Goal: Register for event/course

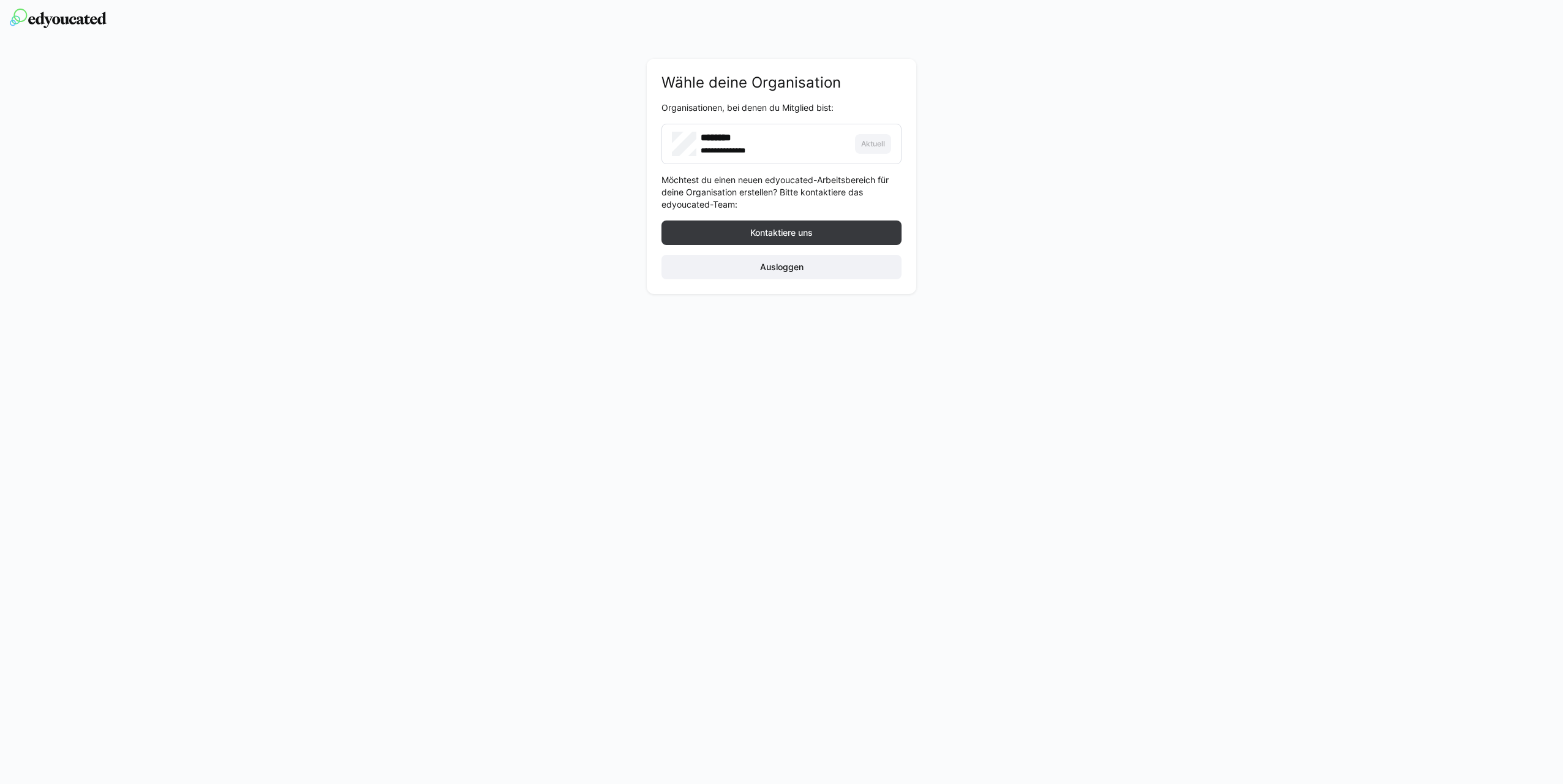
click at [786, 155] on div "**********" at bounding box center [773, 150] width 146 height 12
click at [46, 10] on img at bounding box center [59, 18] width 97 height 20
click at [46, 13] on img at bounding box center [59, 18] width 97 height 20
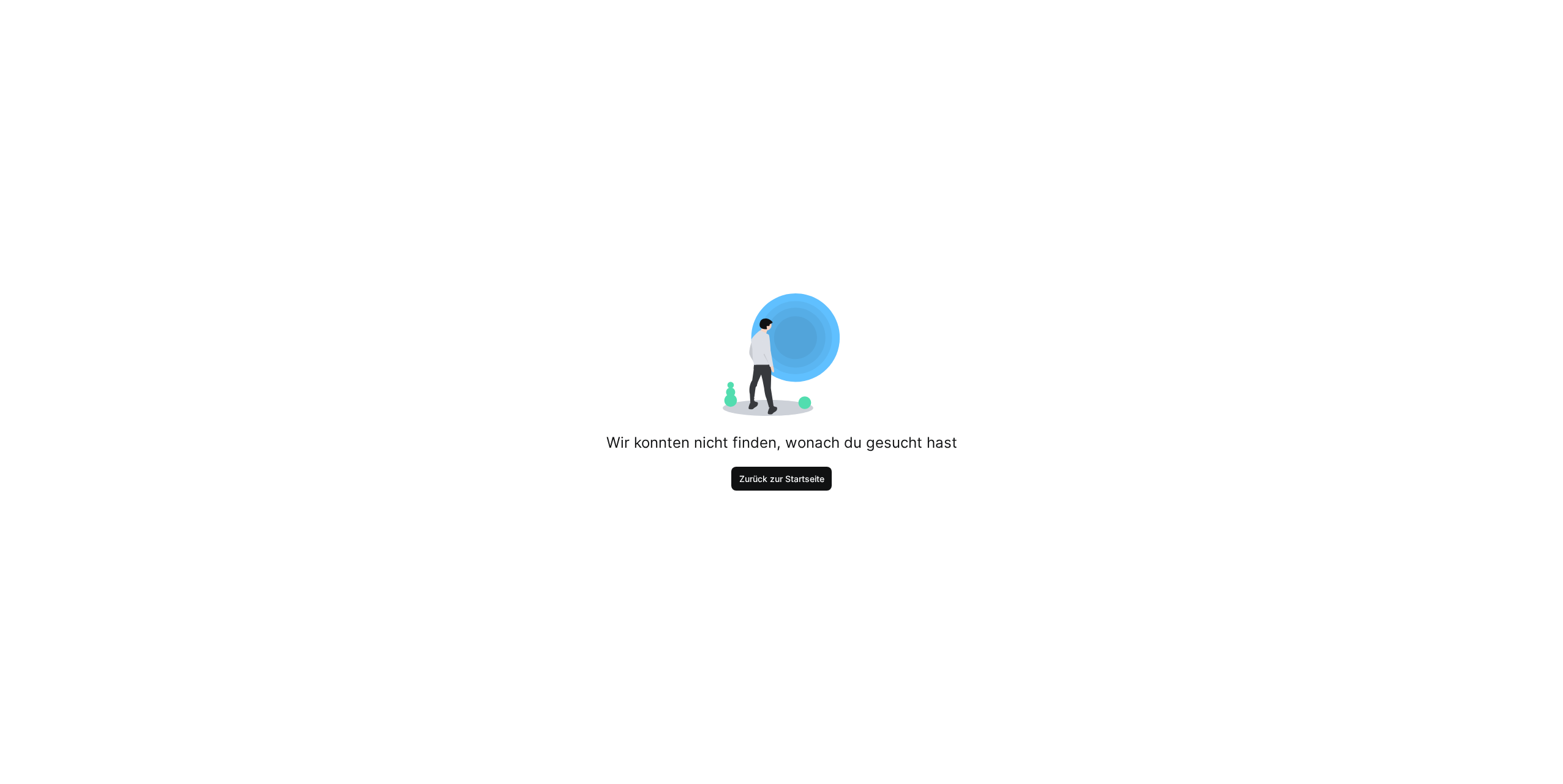
click at [763, 472] on span "Zurück zur Startseite" at bounding box center [782, 478] width 101 height 24
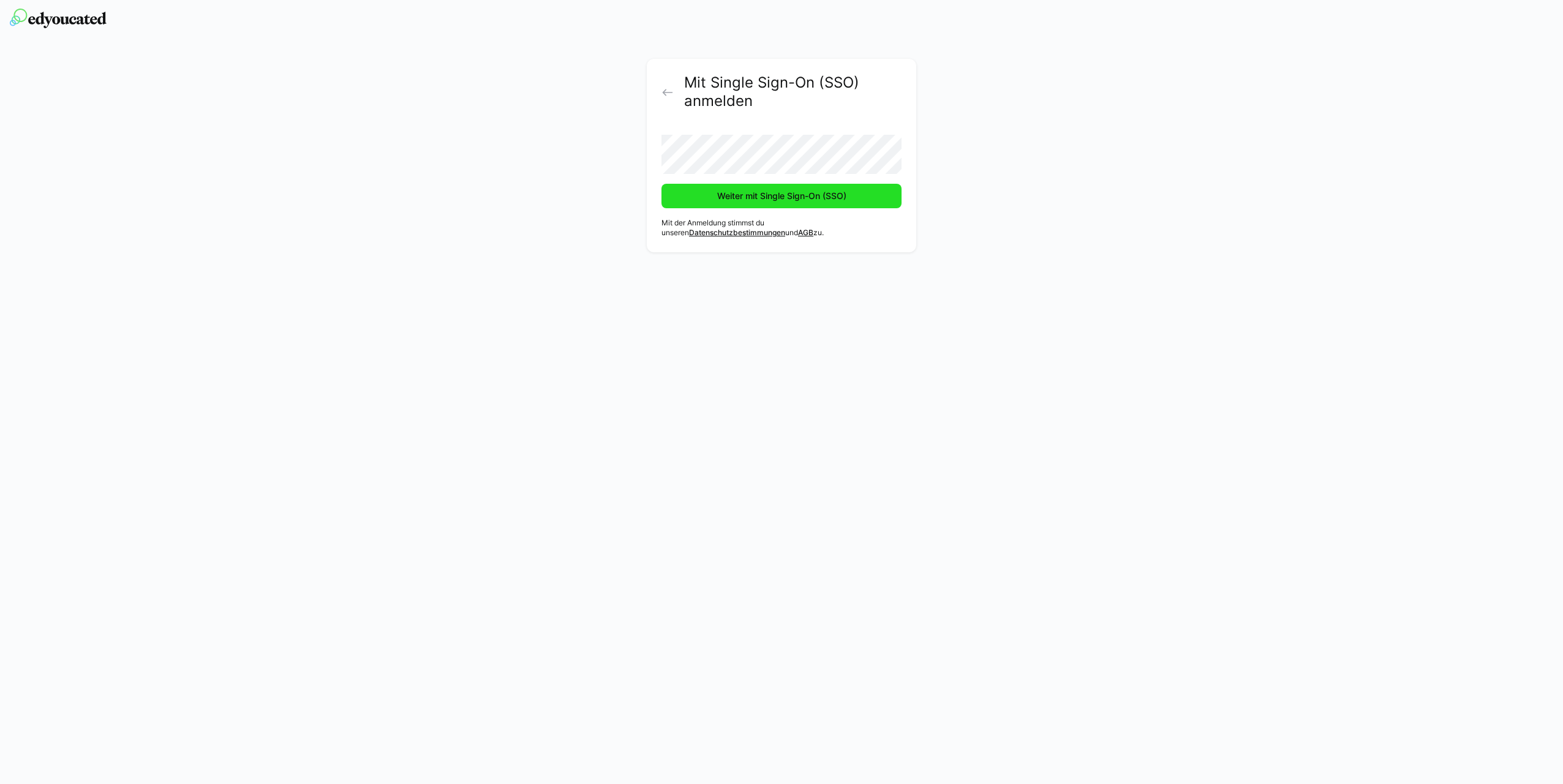
click at [753, 197] on span "Weiter mit Single Sign-On (SSO)" at bounding box center [782, 196] width 133 height 12
click at [794, 196] on span "Weiter mit Single Sign-On (SSO)" at bounding box center [782, 196] width 133 height 12
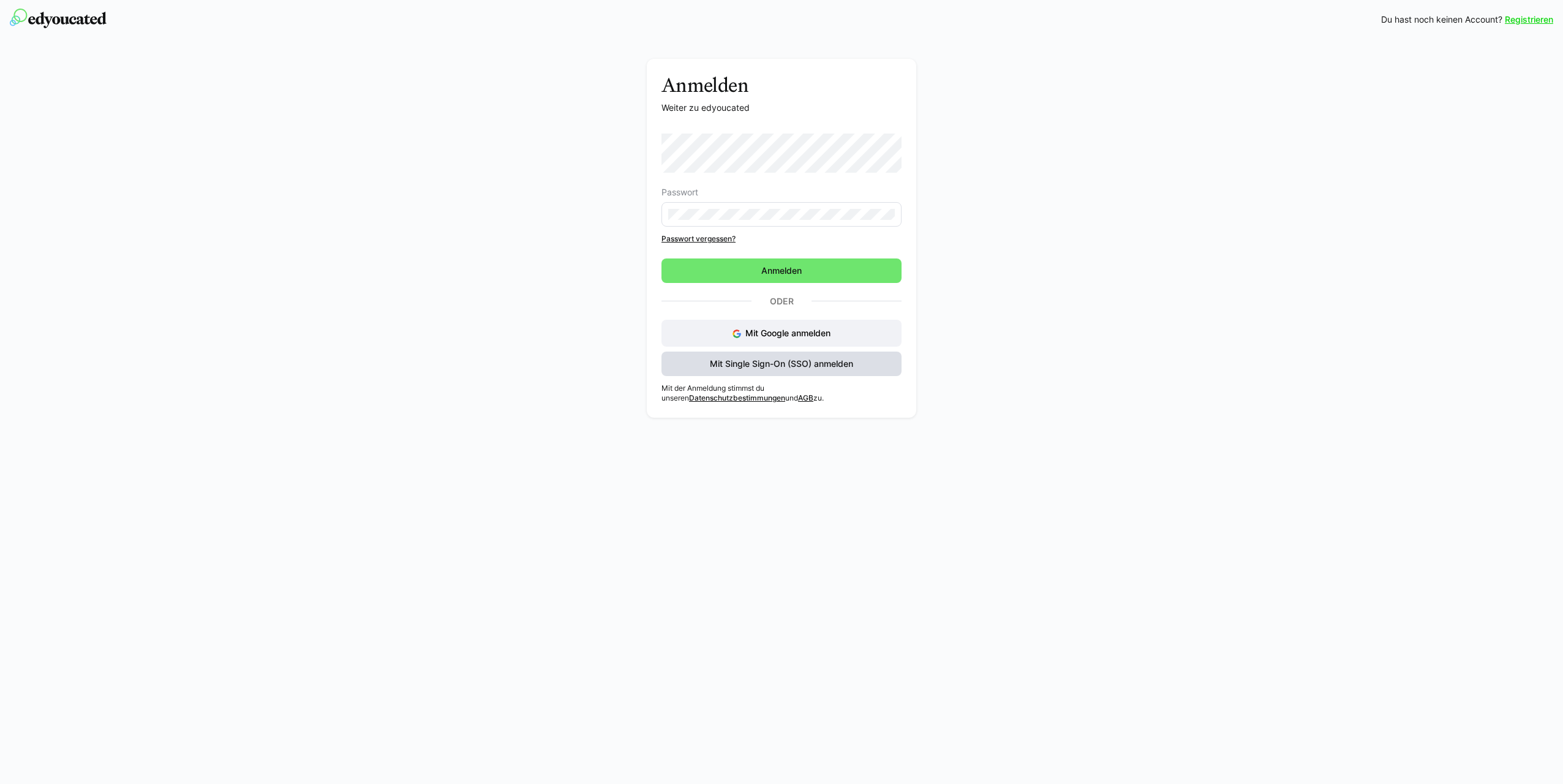
click at [780, 367] on span "Mit Single Sign-On (SSO) anmelden" at bounding box center [782, 363] width 147 height 12
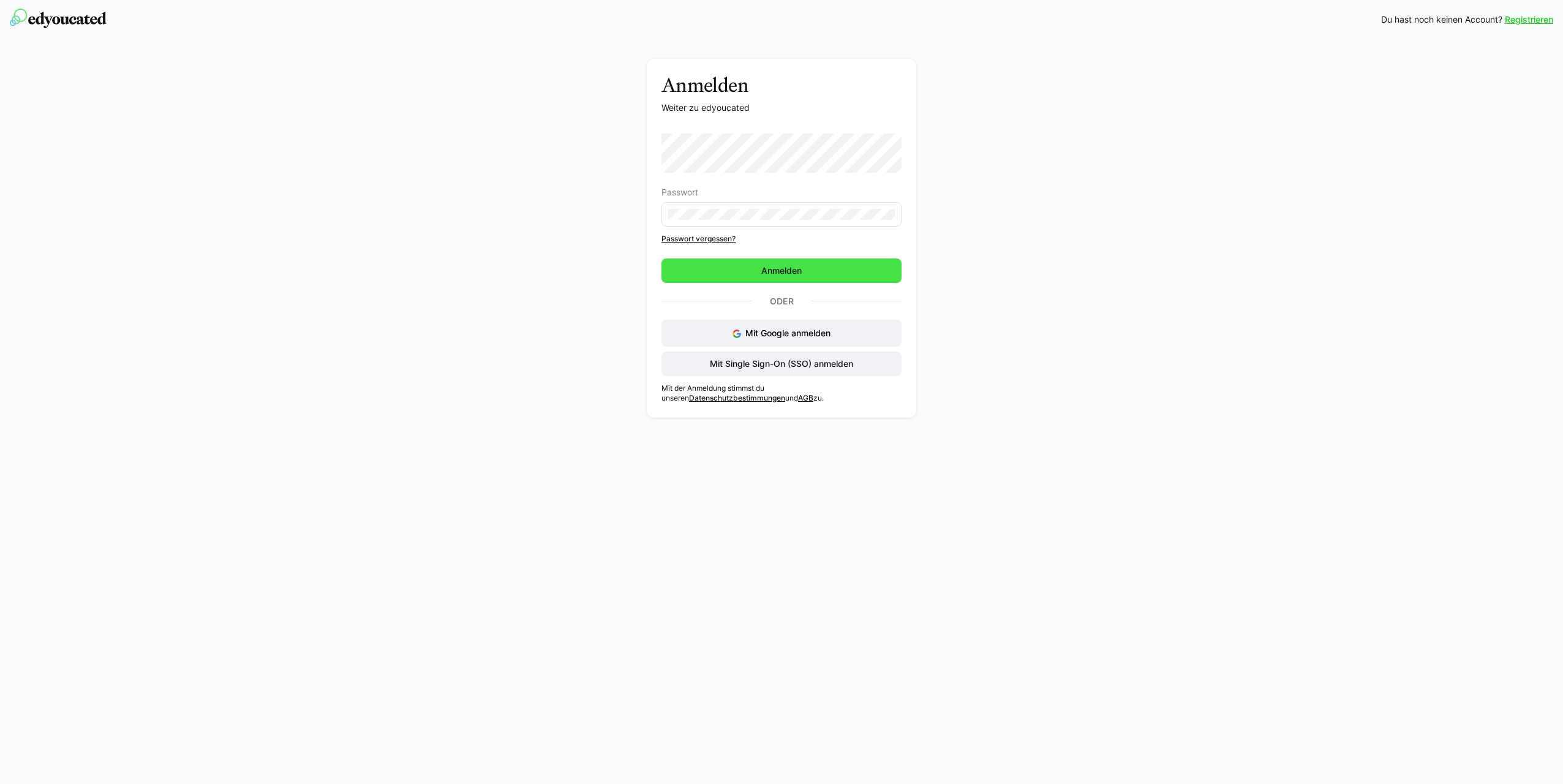
click at [786, 266] on span "Anmelden" at bounding box center [782, 271] width 44 height 12
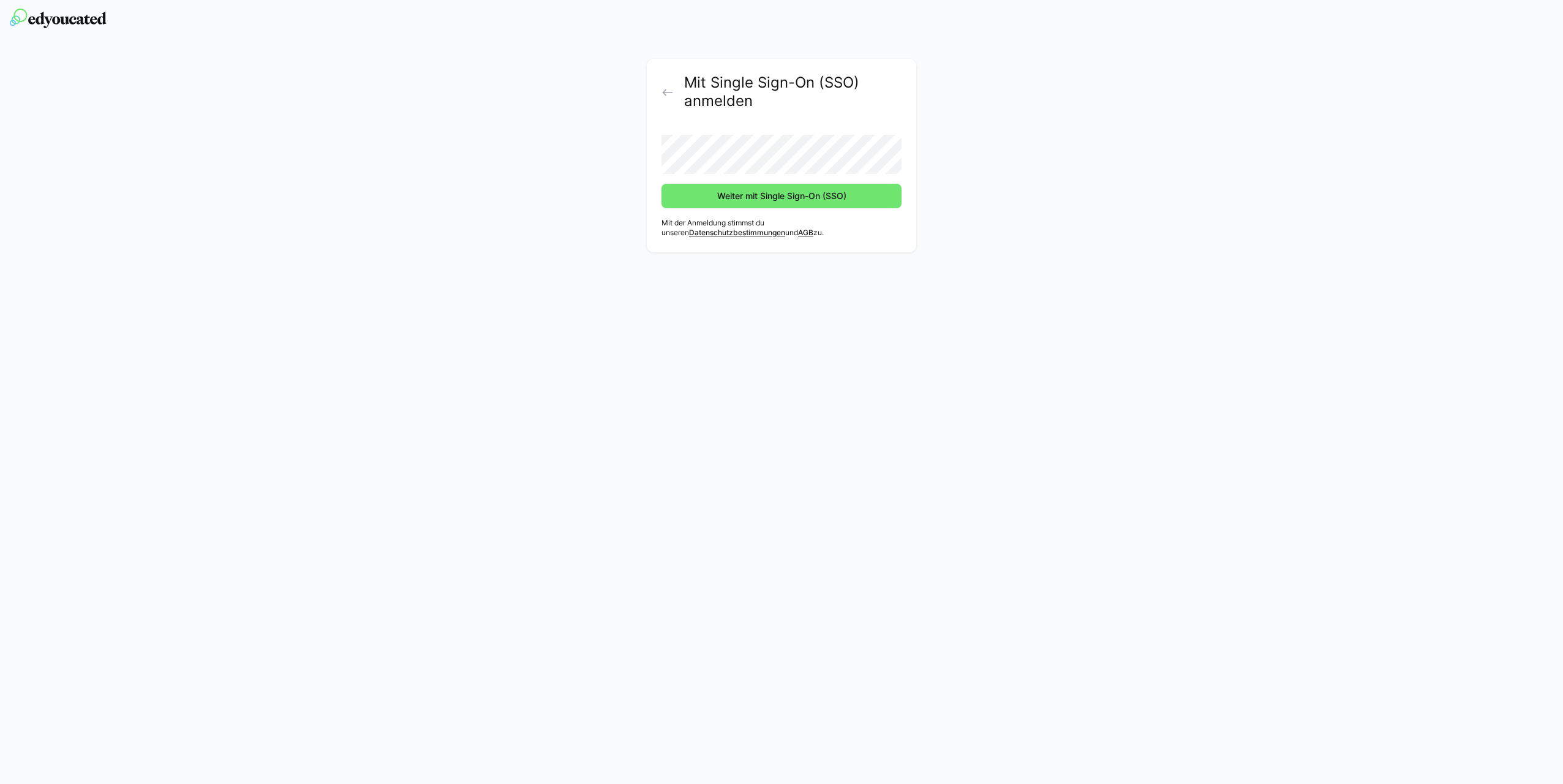
drag, startPoint x: 989, startPoint y: 135, endPoint x: 949, endPoint y: 154, distance: 44.3
click at [989, 138] on div "Mit Single Sign-On (SSO) anmelden Weiter mit Single Sign-On (SSO) Mit der Anmel…" at bounding box center [782, 158] width 691 height 200
click at [772, 194] on span "Weiter mit Single Sign-On (SSO)" at bounding box center [782, 196] width 133 height 12
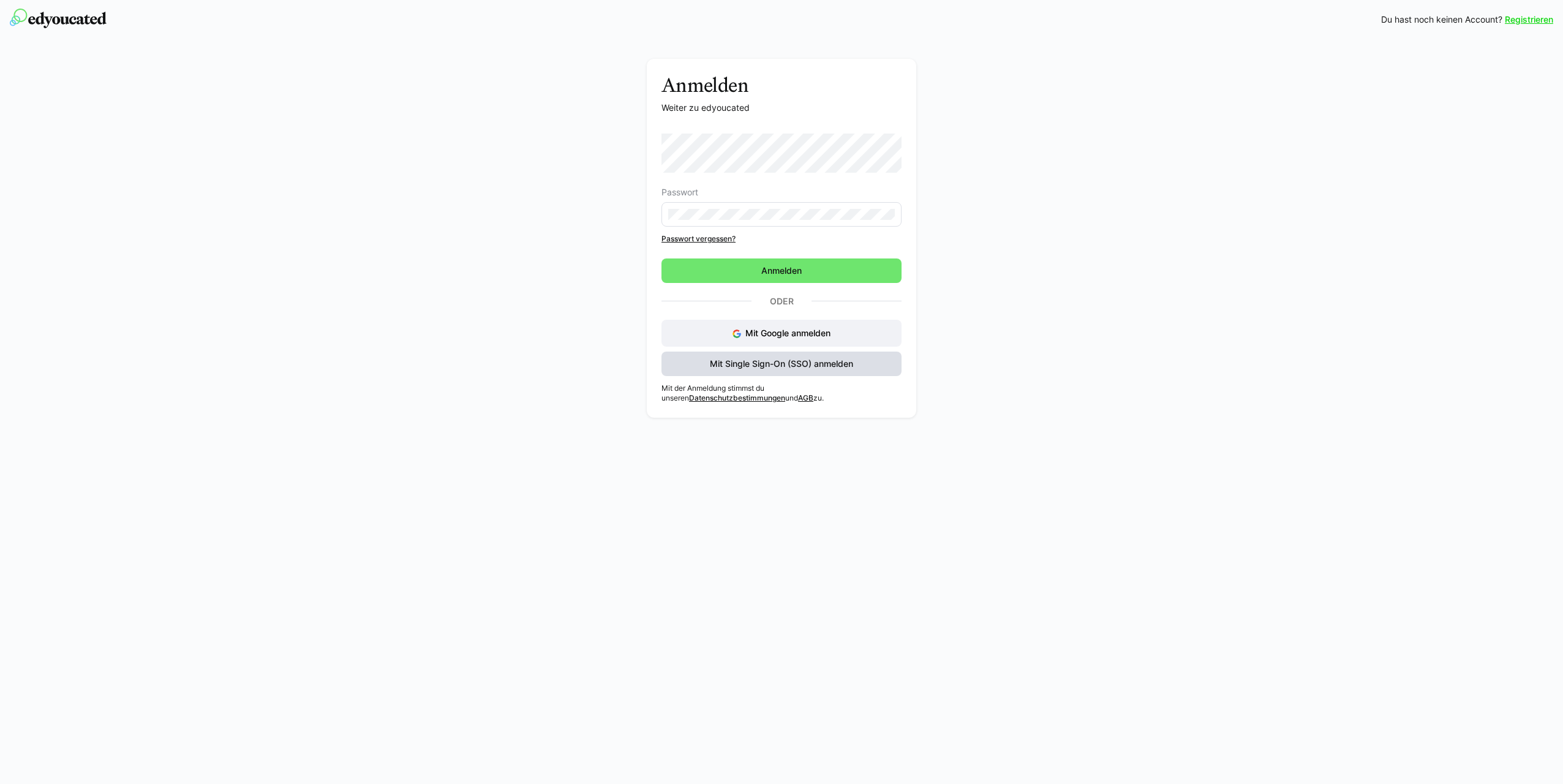
click at [749, 368] on span "Mit Single Sign-On (SSO) anmelden" at bounding box center [782, 363] width 147 height 12
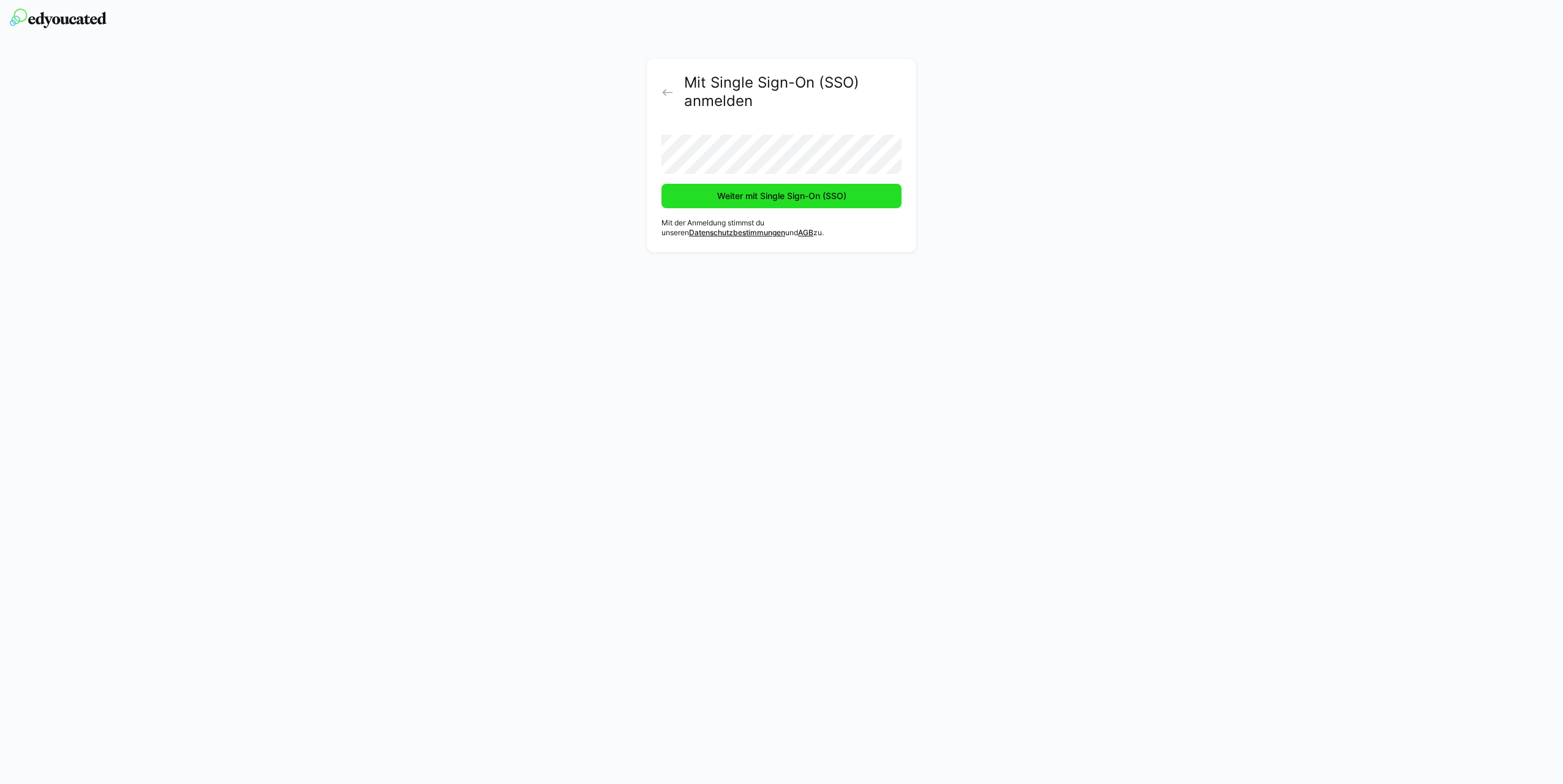
click at [753, 208] on span "Weiter mit Single Sign-On (SSO)" at bounding box center [782, 196] width 240 height 24
click at [658, 345] on div "Mit Single Sign-On (SSO) anmelden Weiter mit Single Sign-On (SSO) Mit der Anmel…" at bounding box center [782, 392] width 1563 height 784
click at [775, 196] on span "Weiter mit Single Sign-On (SSO)" at bounding box center [782, 196] width 133 height 12
click at [884, 411] on div "Mit Single Sign-On (SSO) anmelden Weiter mit Single Sign-On (SSO) Mit der Anmel…" at bounding box center [782, 392] width 1563 height 784
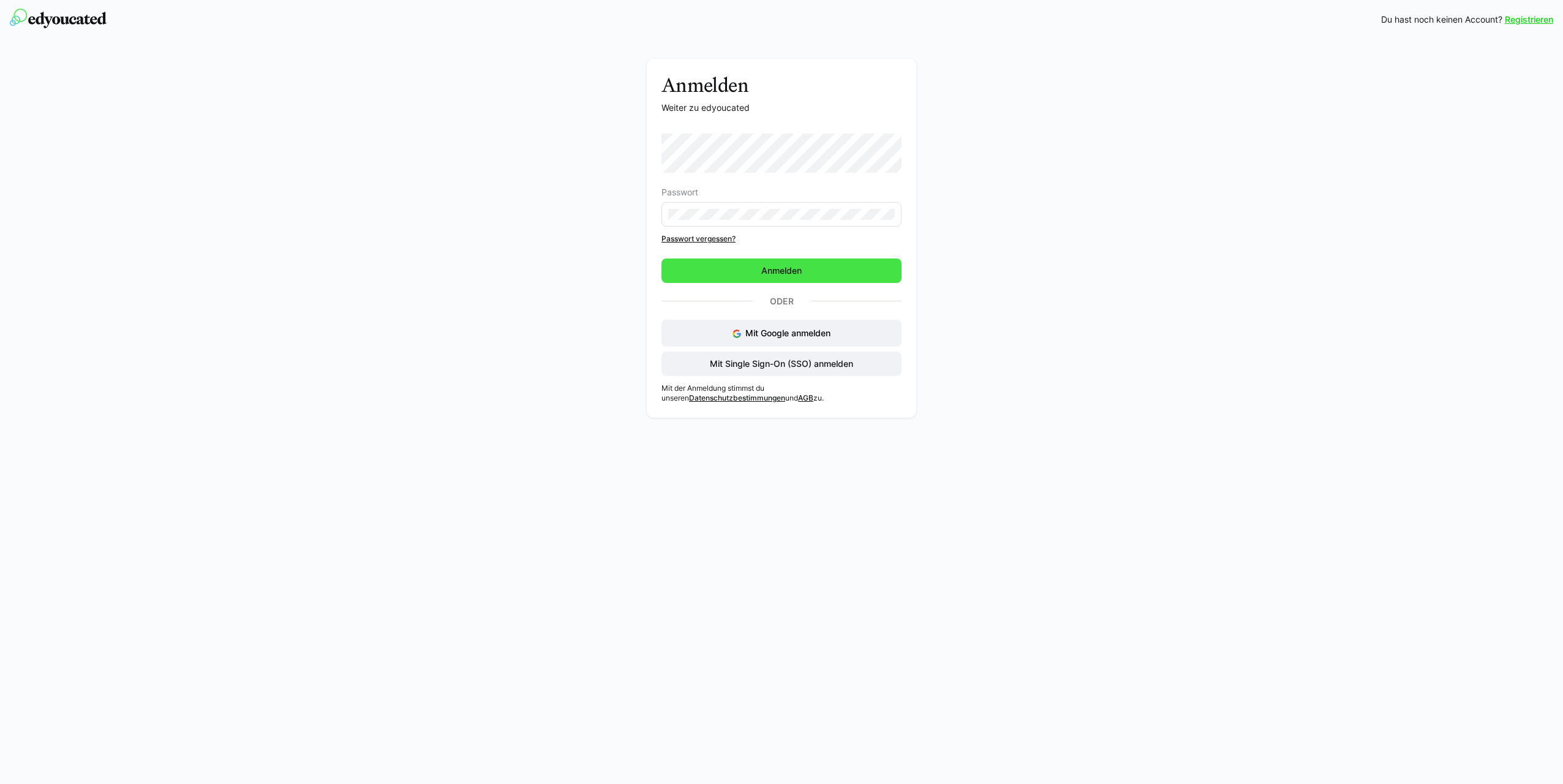
click at [790, 276] on span "Anmelden" at bounding box center [782, 271] width 44 height 12
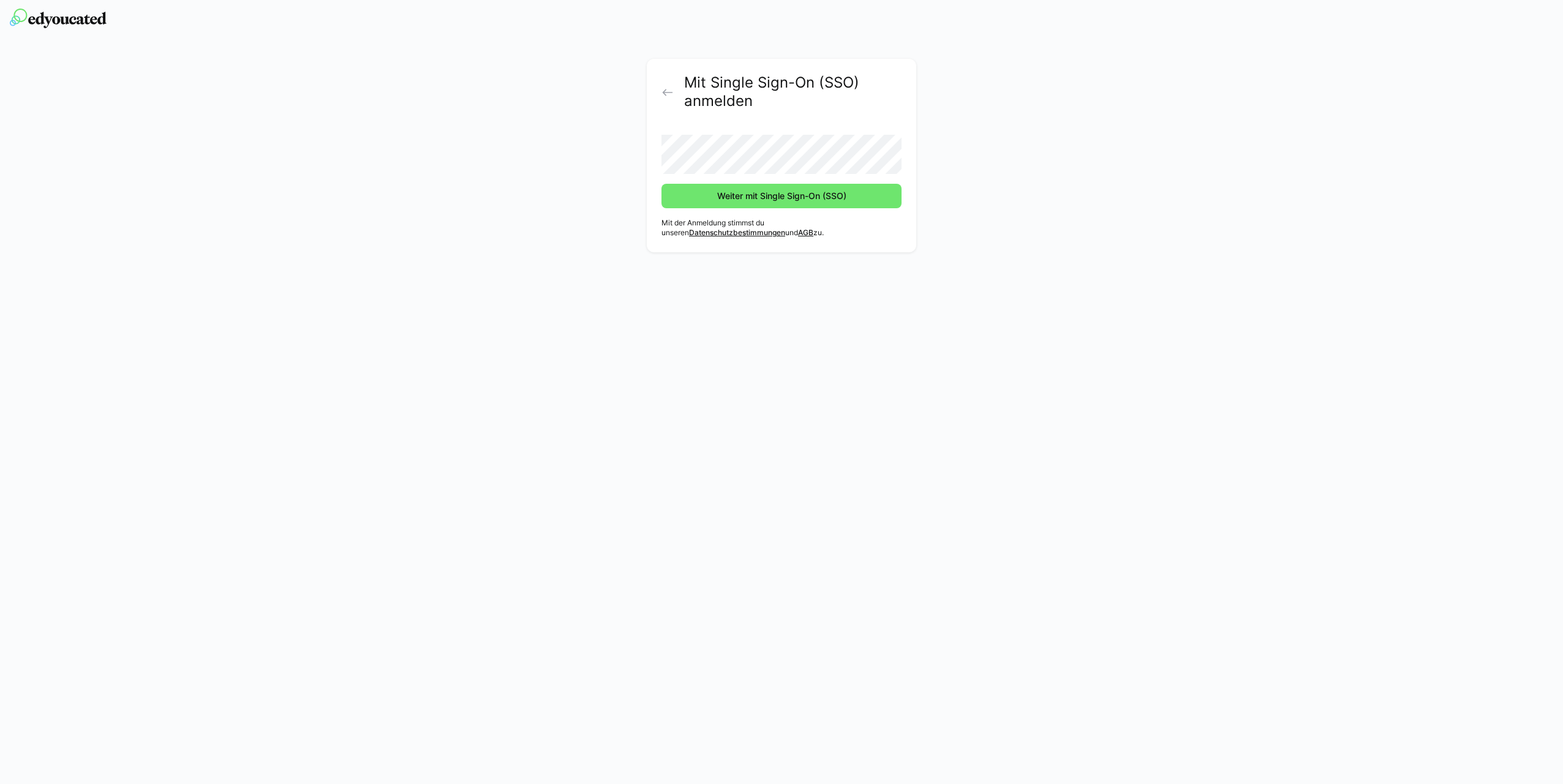
click at [1035, 165] on div "Mit Single Sign-On (SSO) anmelden Weiter mit Single Sign-On (SSO) Mit der Anmel…" at bounding box center [782, 158] width 691 height 200
click at [848, 199] on span "Weiter mit Single Sign-On (SSO)" at bounding box center [782, 196] width 133 height 12
click at [807, 197] on span "Weiter mit Single Sign-On (SSO)" at bounding box center [782, 196] width 133 height 12
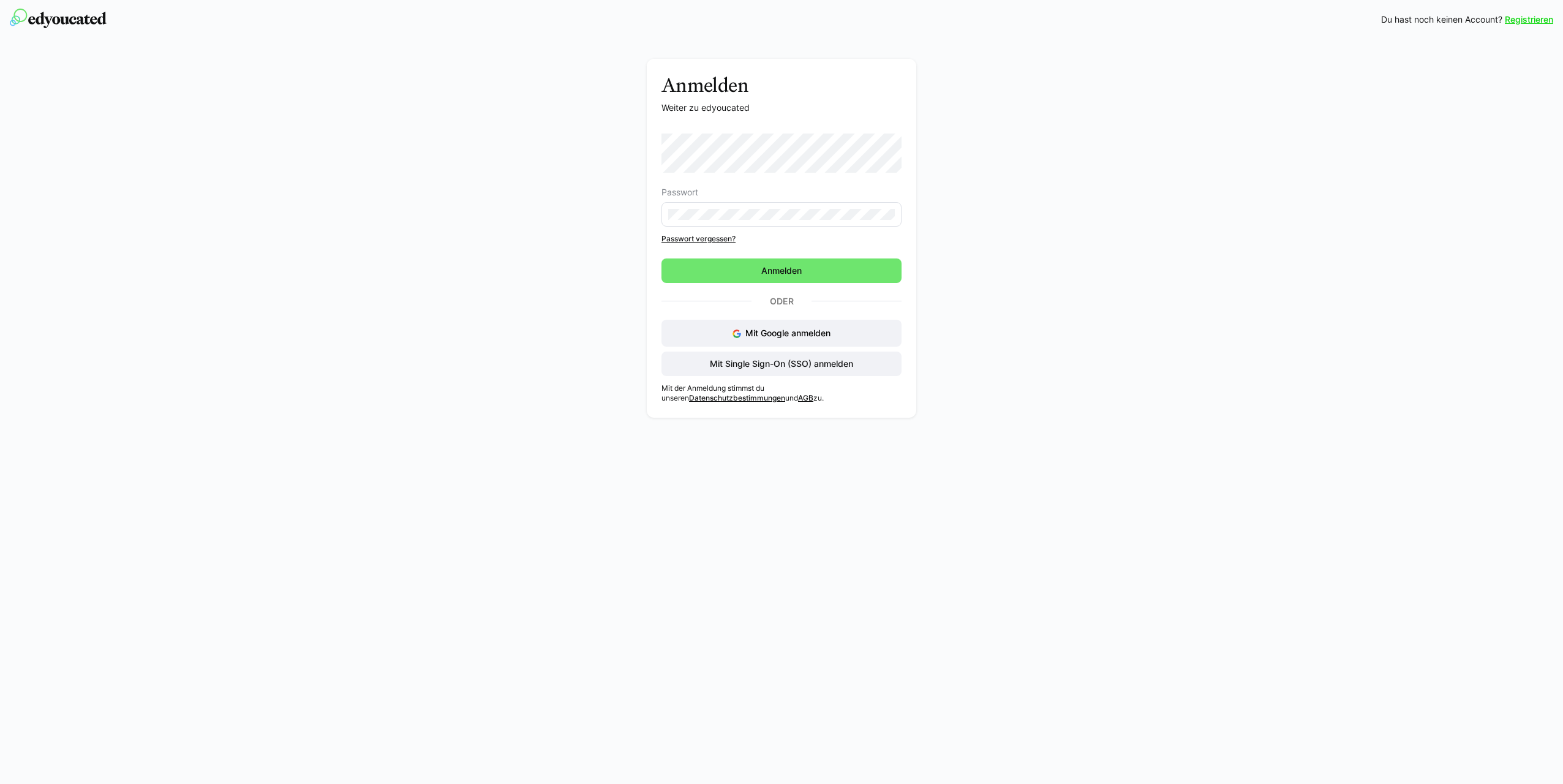
drag, startPoint x: 798, startPoint y: 278, endPoint x: 796, endPoint y: 284, distance: 6.3
click at [798, 280] on span "Anmelden" at bounding box center [782, 271] width 240 height 24
click at [771, 370] on span "Mit Single Sign-On (SSO) anmelden" at bounding box center [782, 363] width 240 height 24
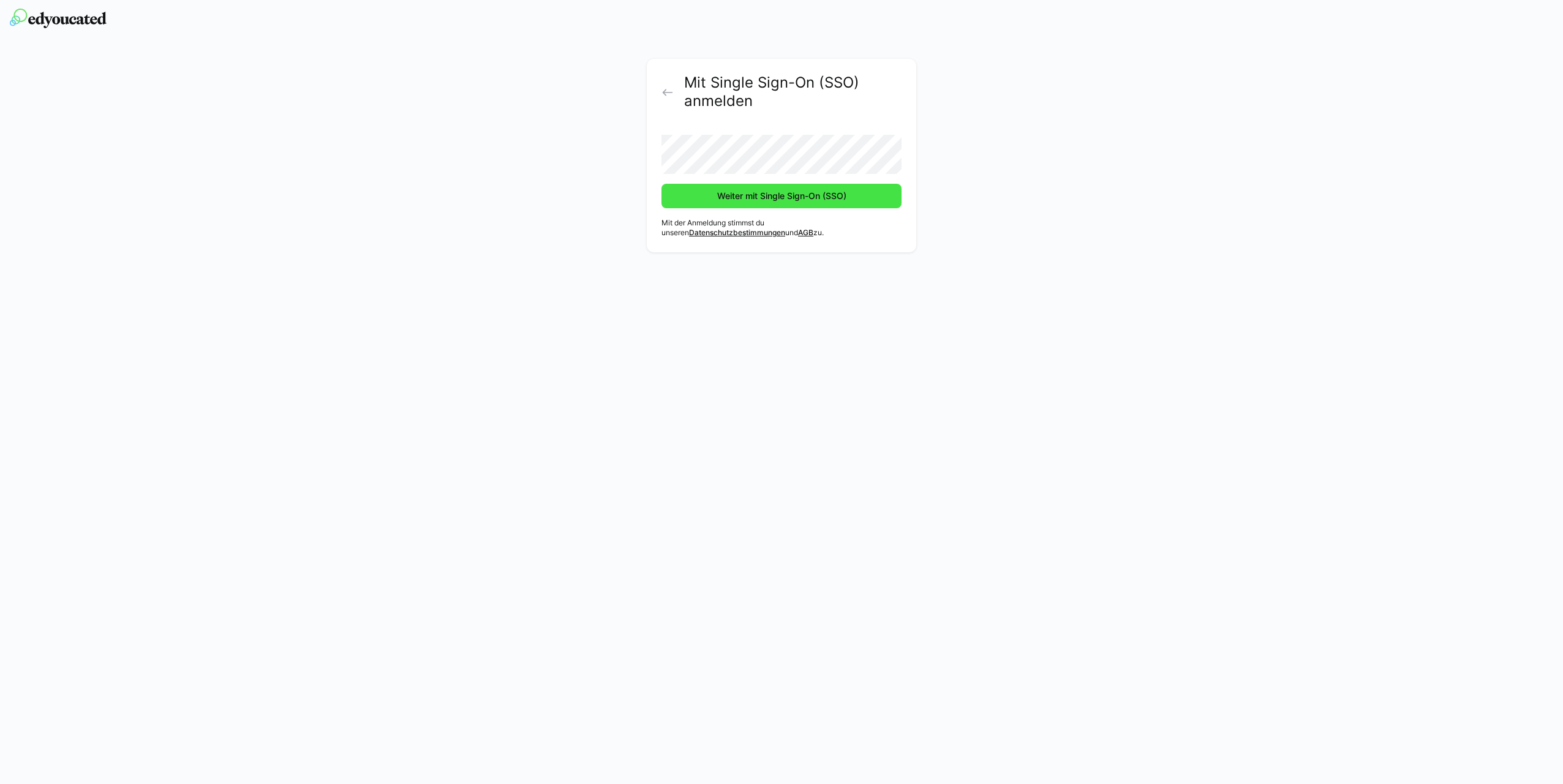
click at [832, 199] on span "Weiter mit Single Sign-On (SSO)" at bounding box center [782, 196] width 133 height 12
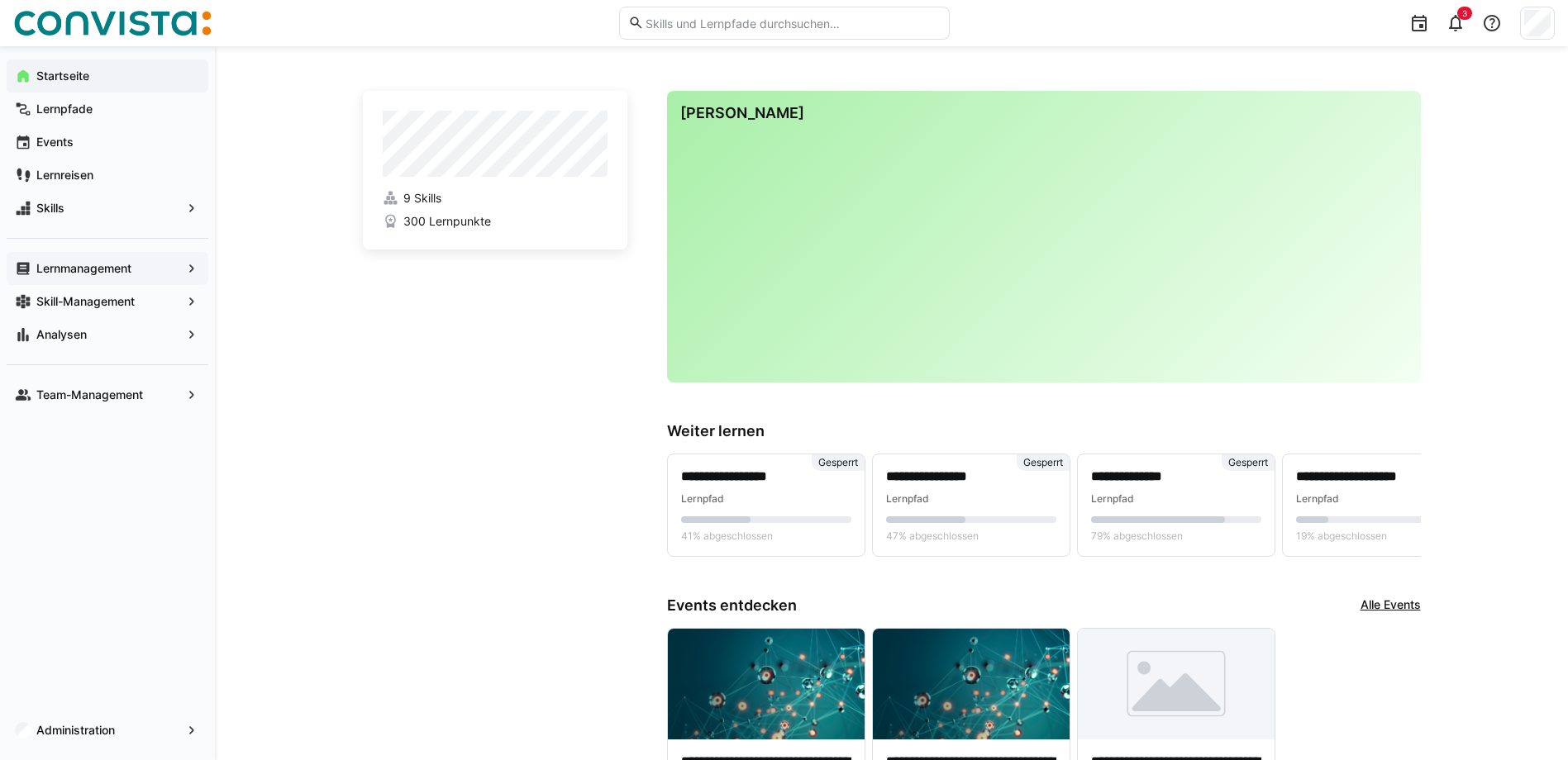
click at [0, 0] on app-navigation-label "Lernmanagement" at bounding box center [0, 0] width 0 height 0
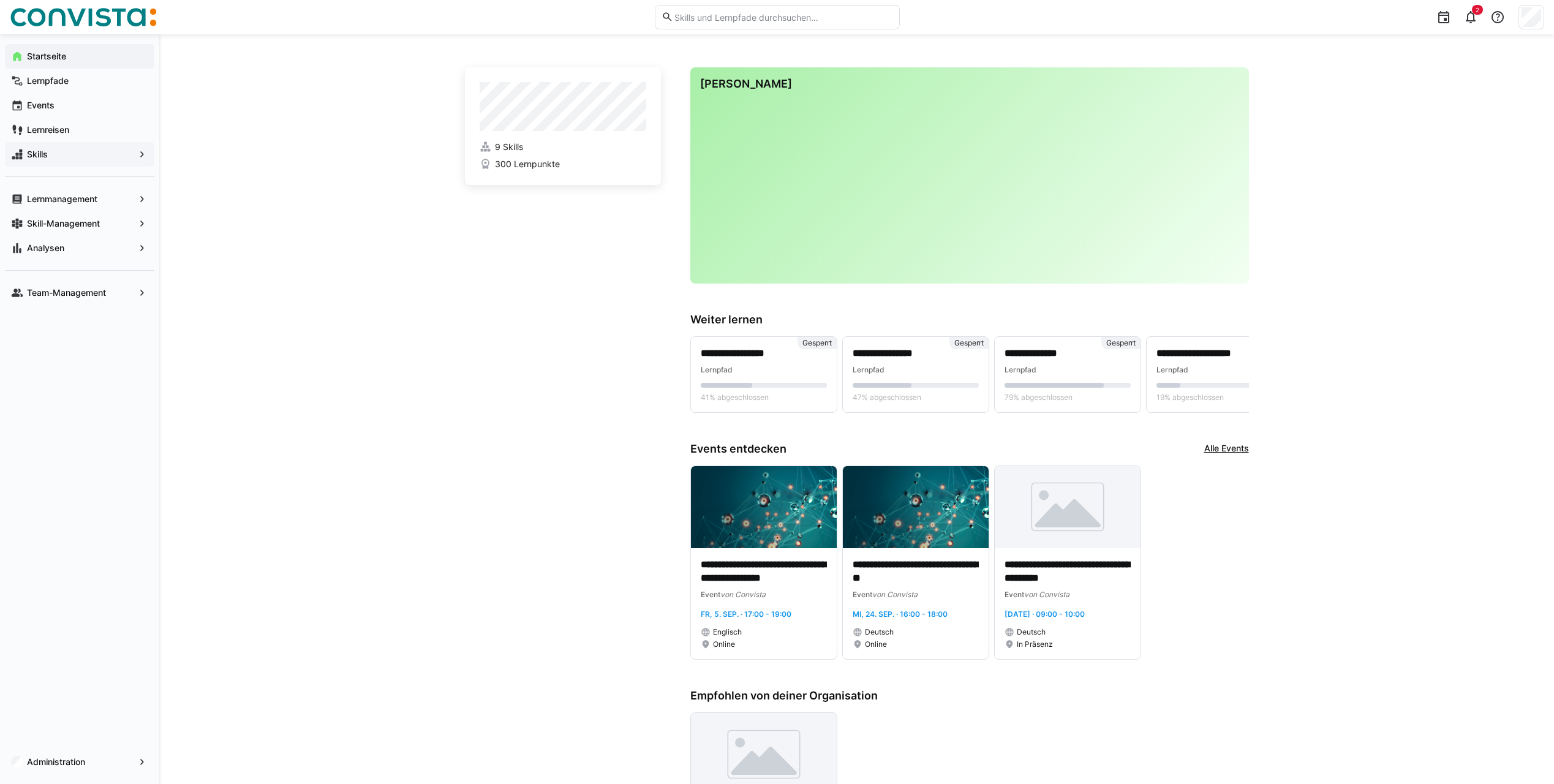
click at [57, 149] on span "Skills" at bounding box center [79, 154] width 109 height 12
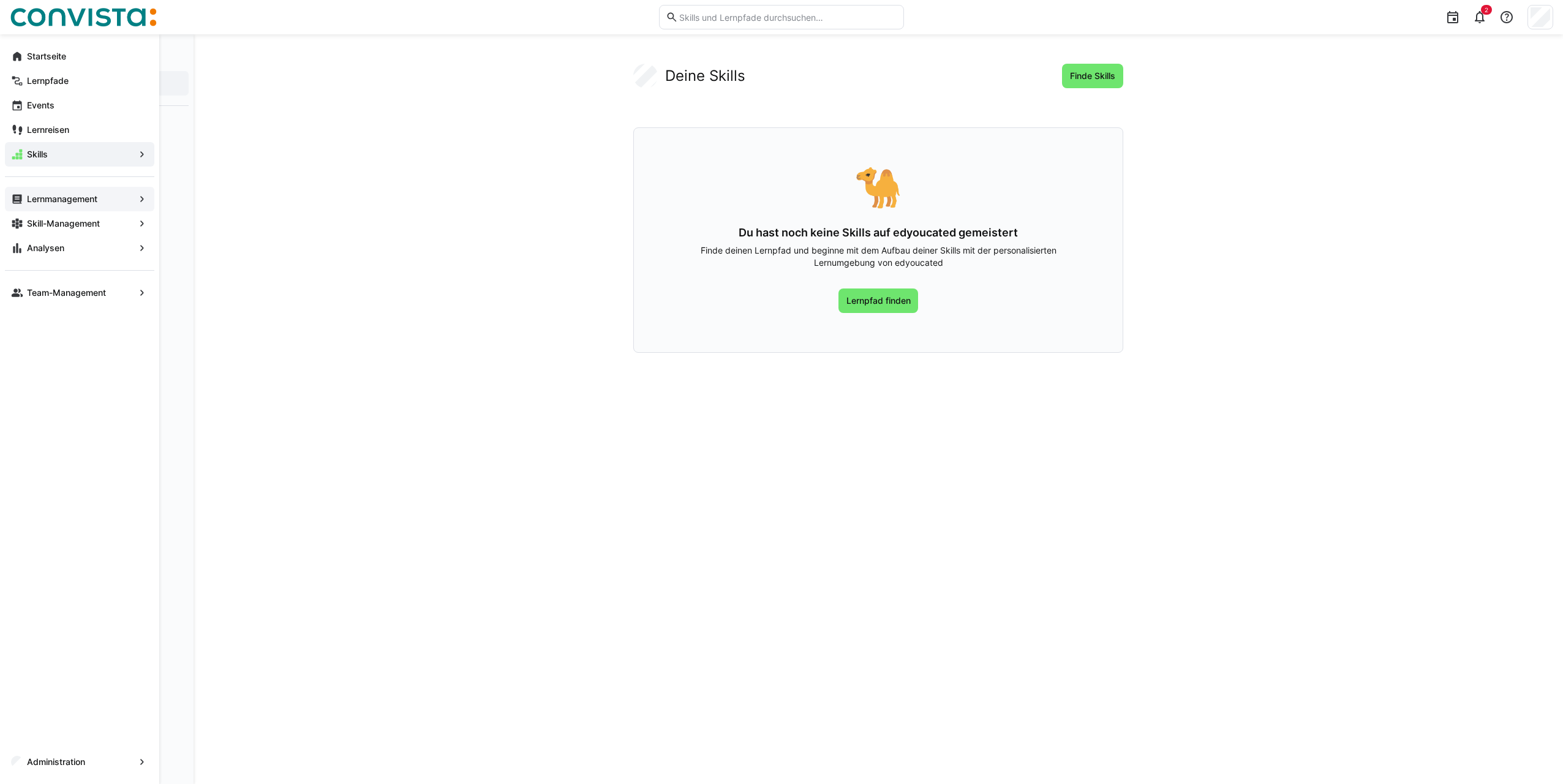
click at [0, 0] on app-navigation-label "Lernmanagement" at bounding box center [0, 0] width 0 height 0
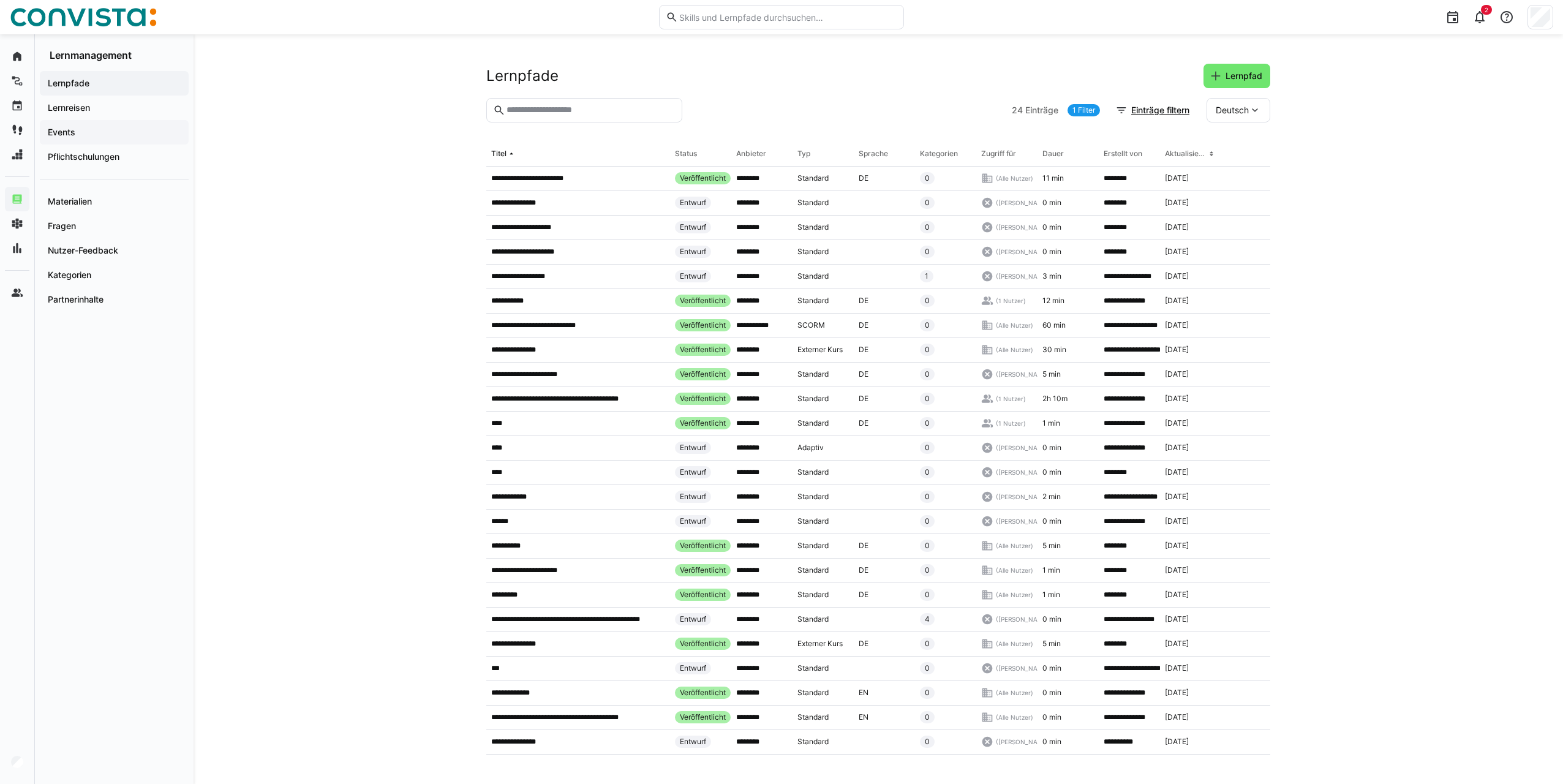
click at [90, 135] on span "Events" at bounding box center [114, 132] width 137 height 12
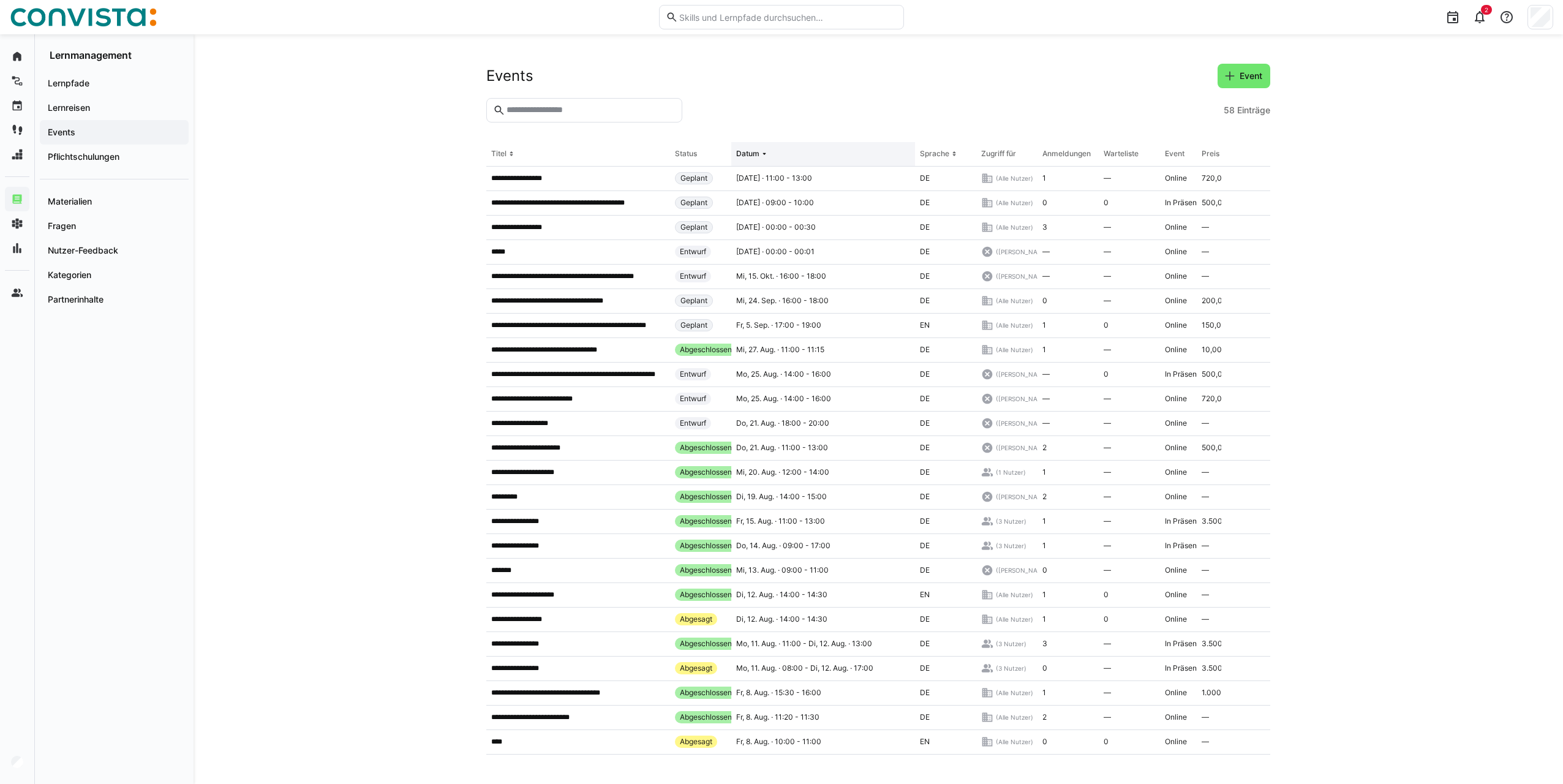
click at [758, 155] on div "Datum" at bounding box center [748, 153] width 24 height 10
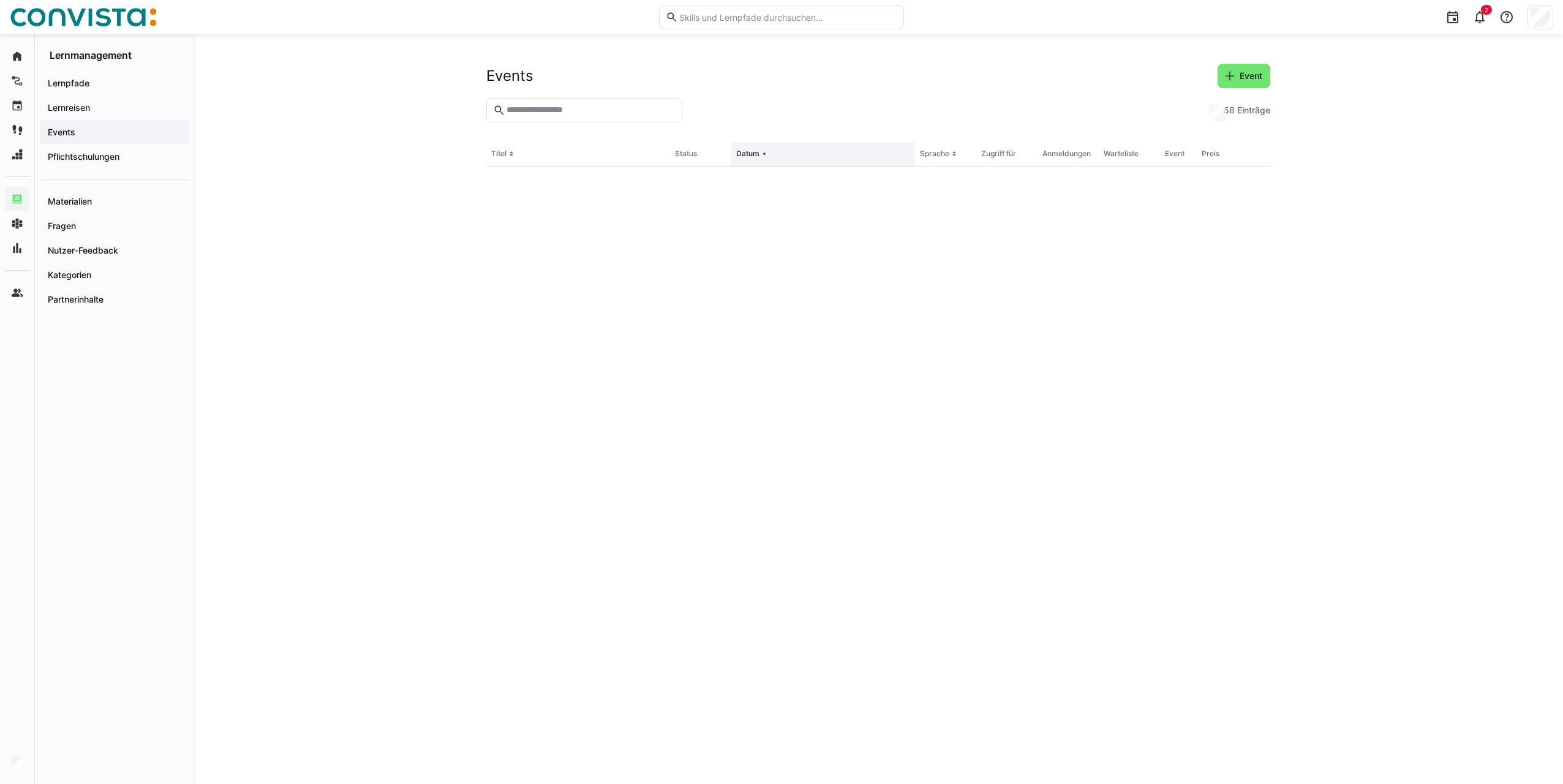
click at [758, 155] on div "Datum" at bounding box center [748, 153] width 24 height 10
click at [499, 151] on div "Titel" at bounding box center [499, 153] width 15 height 10
click at [514, 153] on eds-icon at bounding box center [512, 153] width 10 height 10
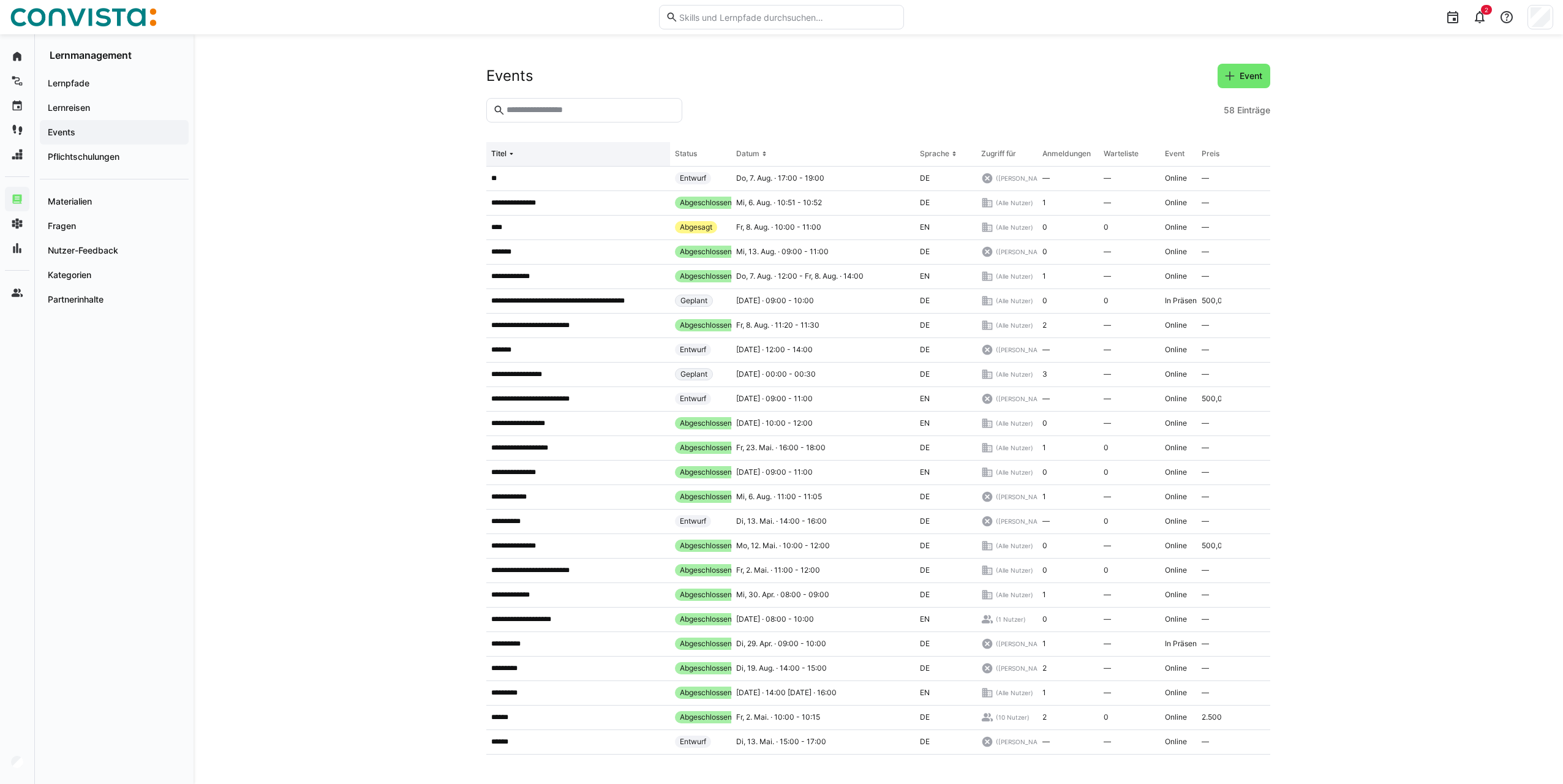
click at [499, 157] on div "Titel" at bounding box center [499, 153] width 15 height 10
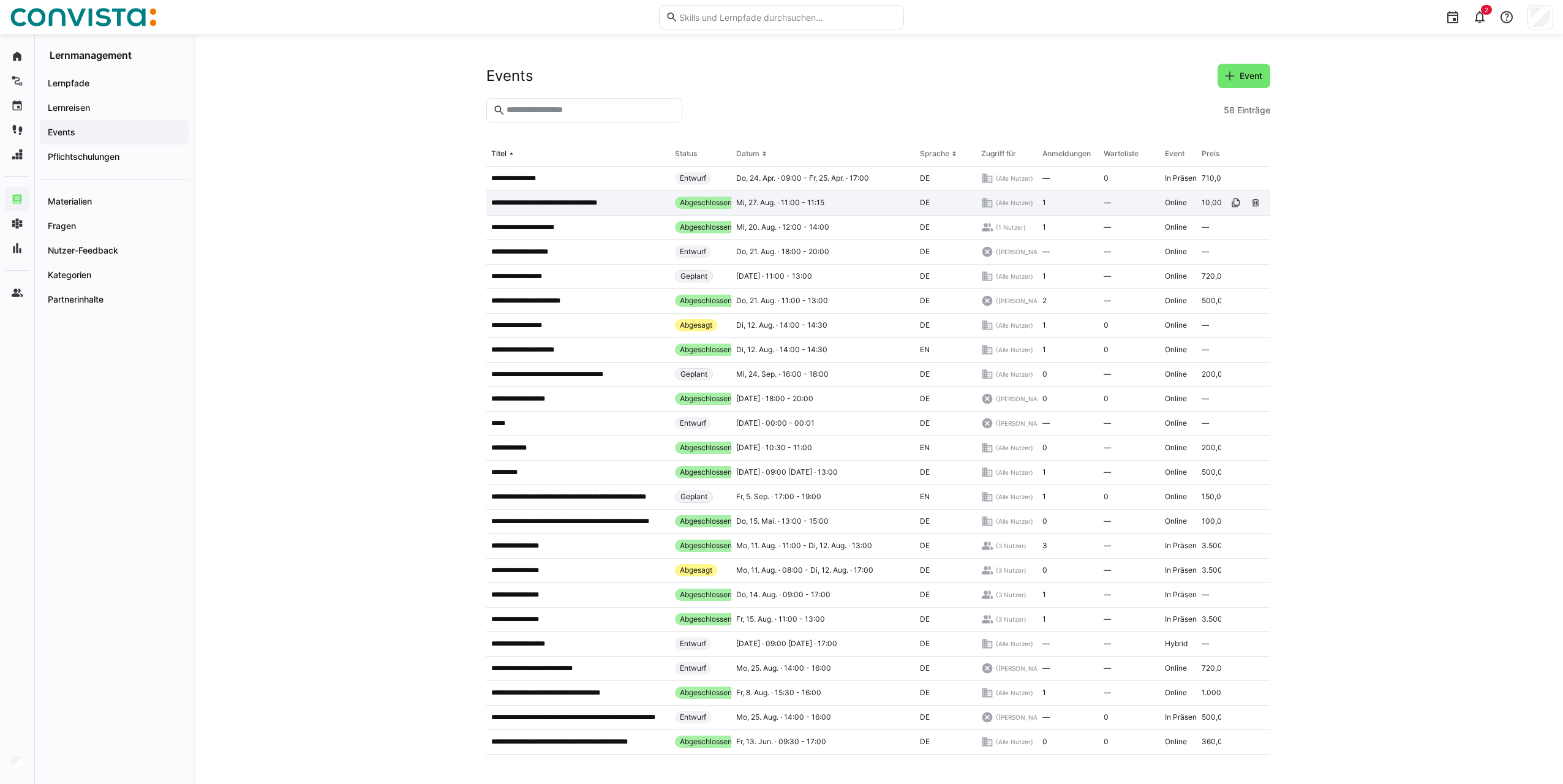
click at [555, 210] on div "**********" at bounding box center [578, 203] width 184 height 24
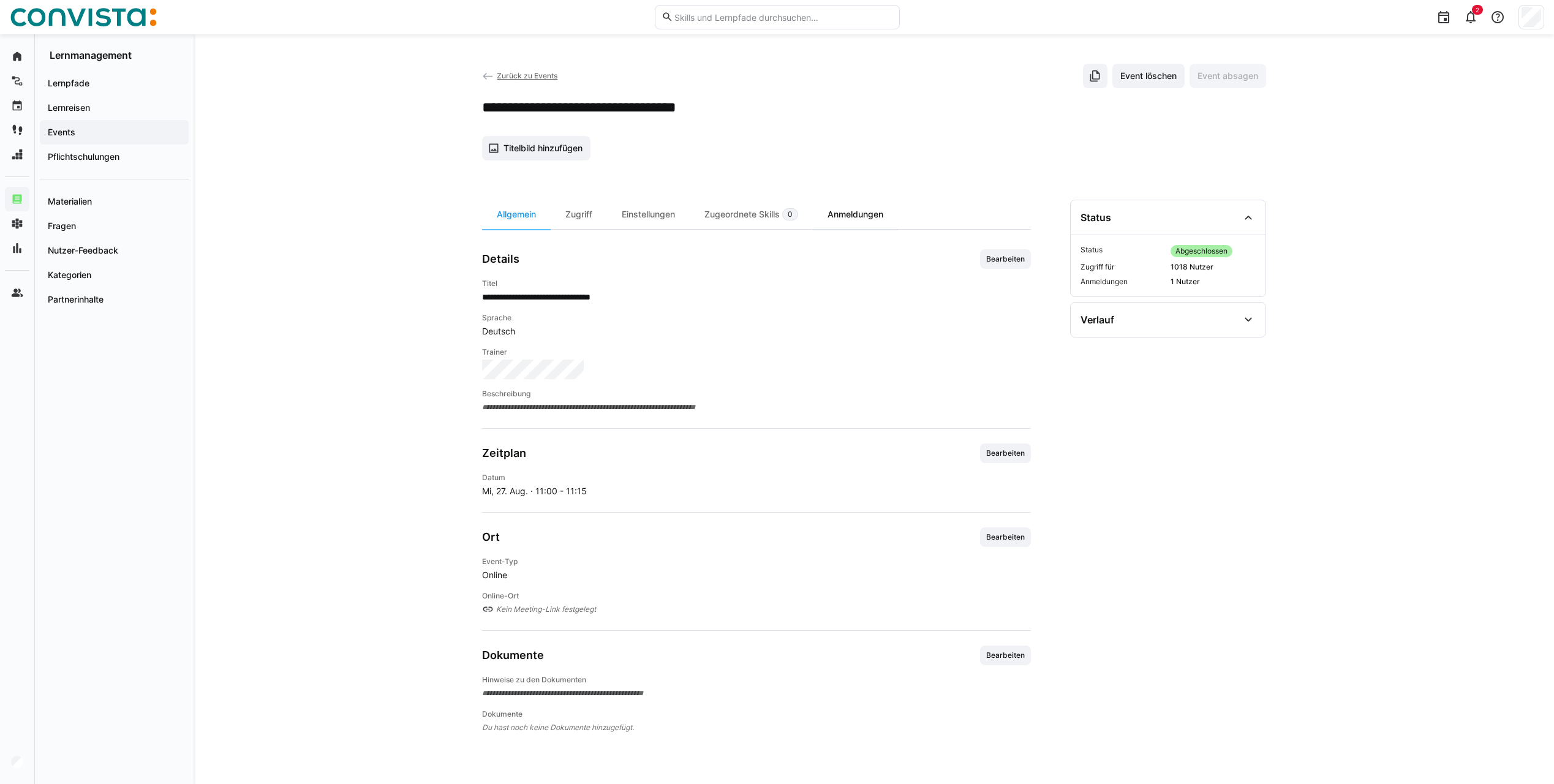
click at [836, 213] on div "Anmeldungen" at bounding box center [855, 215] width 85 height 30
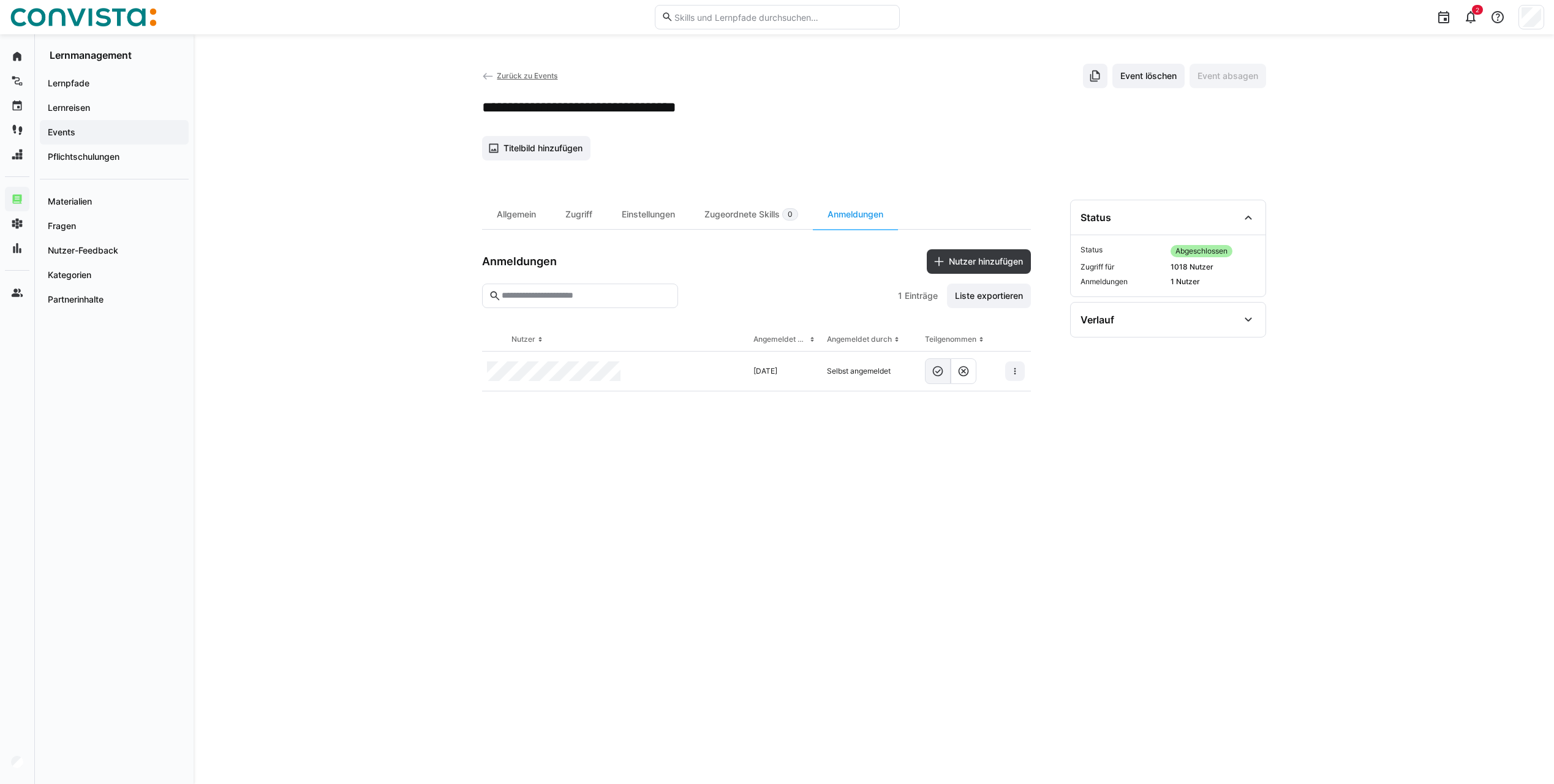
click at [940, 369] on eds-icon at bounding box center [938, 371] width 12 height 12
click at [1015, 371] on eds-icon at bounding box center [1015, 371] width 10 height 10
click at [830, 466] on eds-table "Nutzer Angemeldet am Angemeldet durch Teilgenommen 27.08.2025 Selbst angemeldet" at bounding box center [756, 541] width 549 height 427
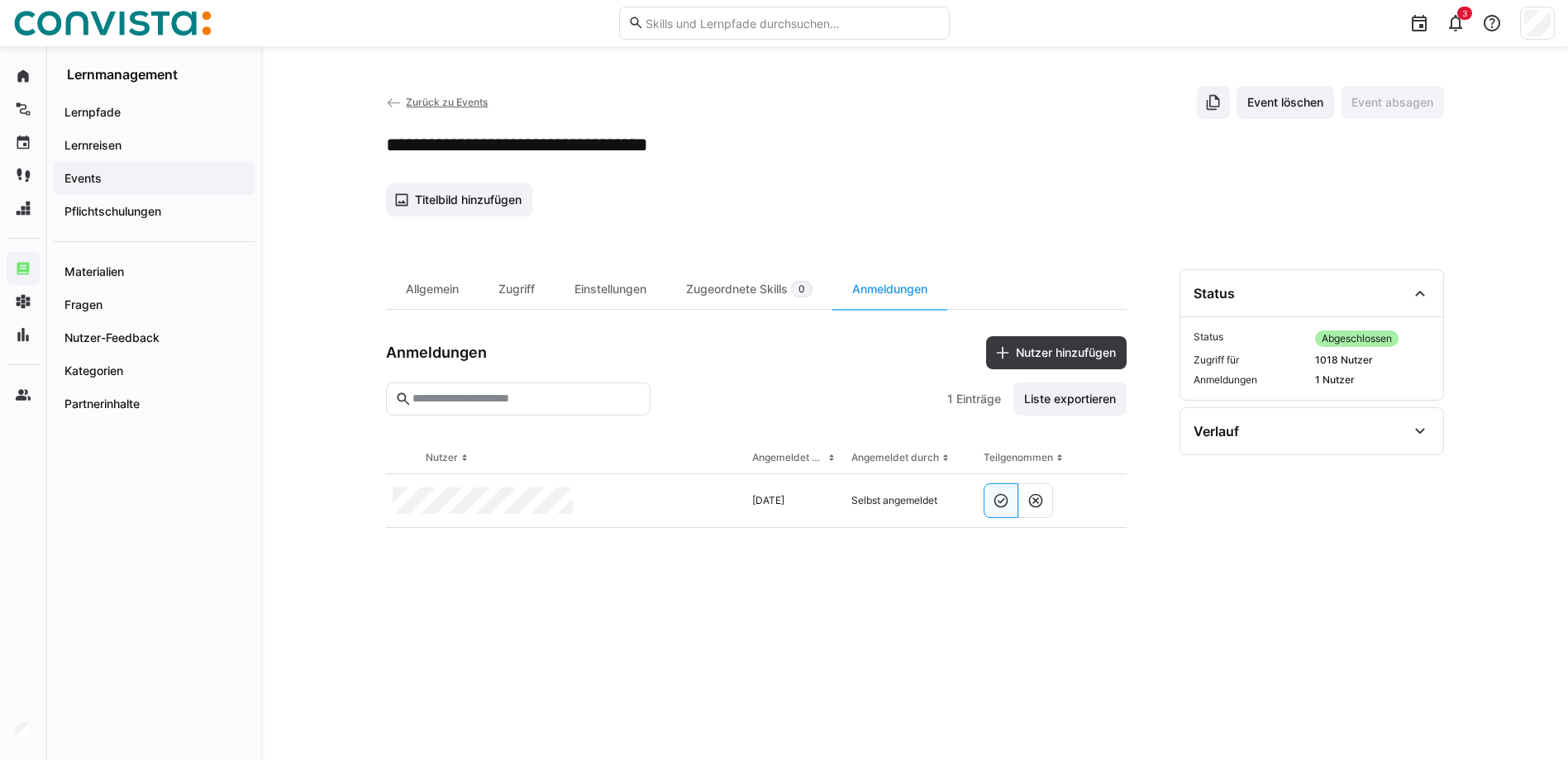
click at [109, 175] on span "Events" at bounding box center [154, 178] width 184 height 16
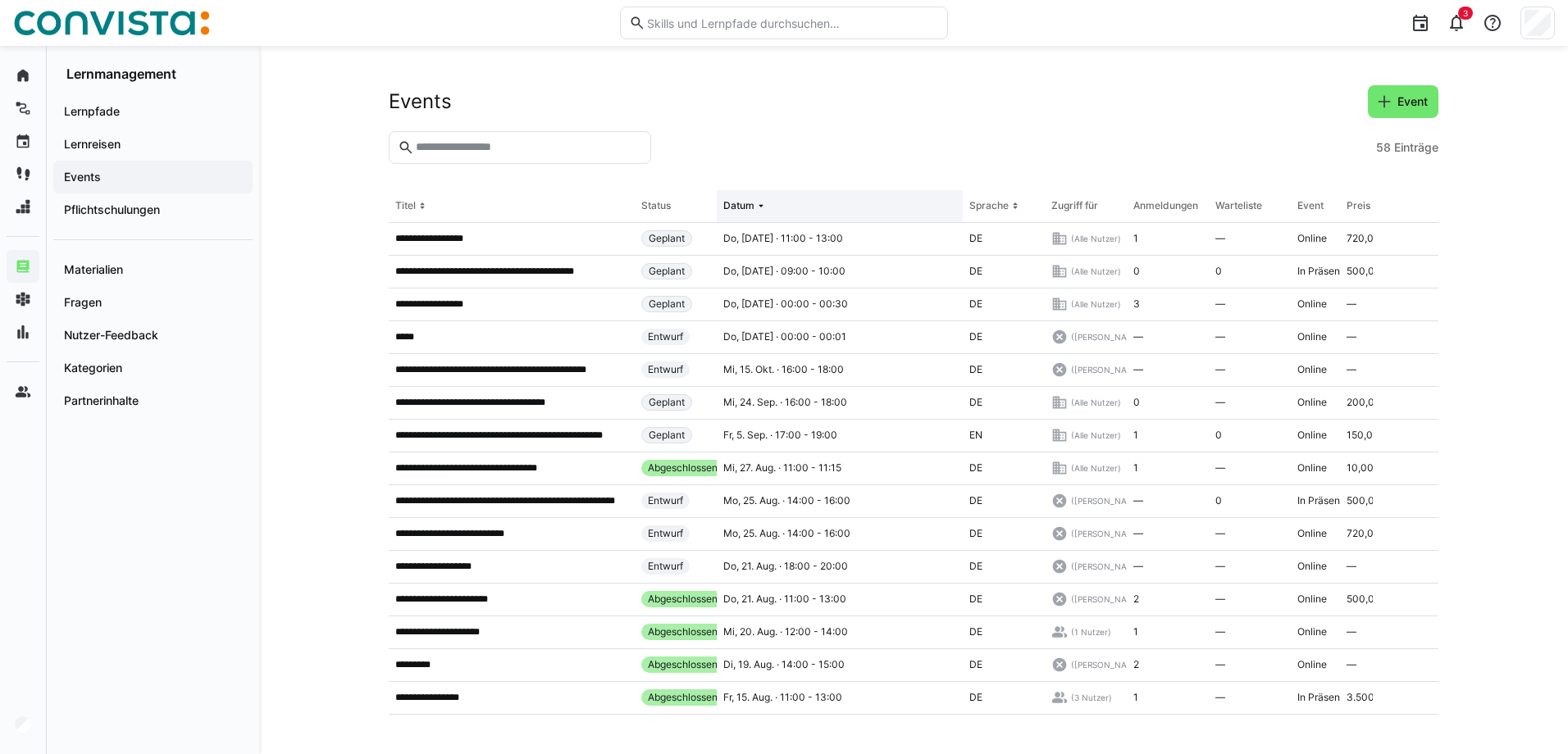
click at [761, 205] on eds-icon at bounding box center [761, 205] width 14 height 14
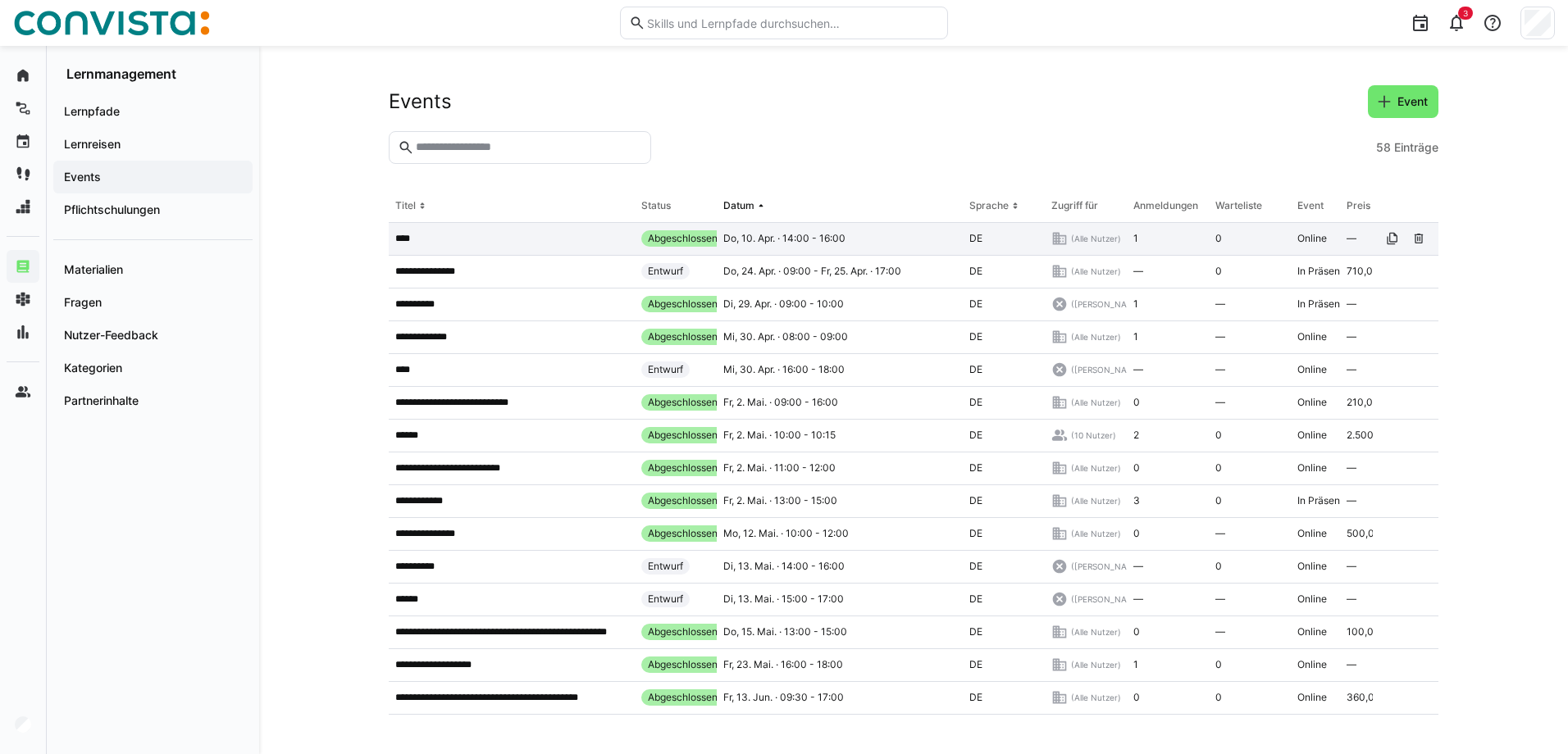
click at [449, 236] on app-table-first-column "****" at bounding box center [512, 239] width 232 height 14
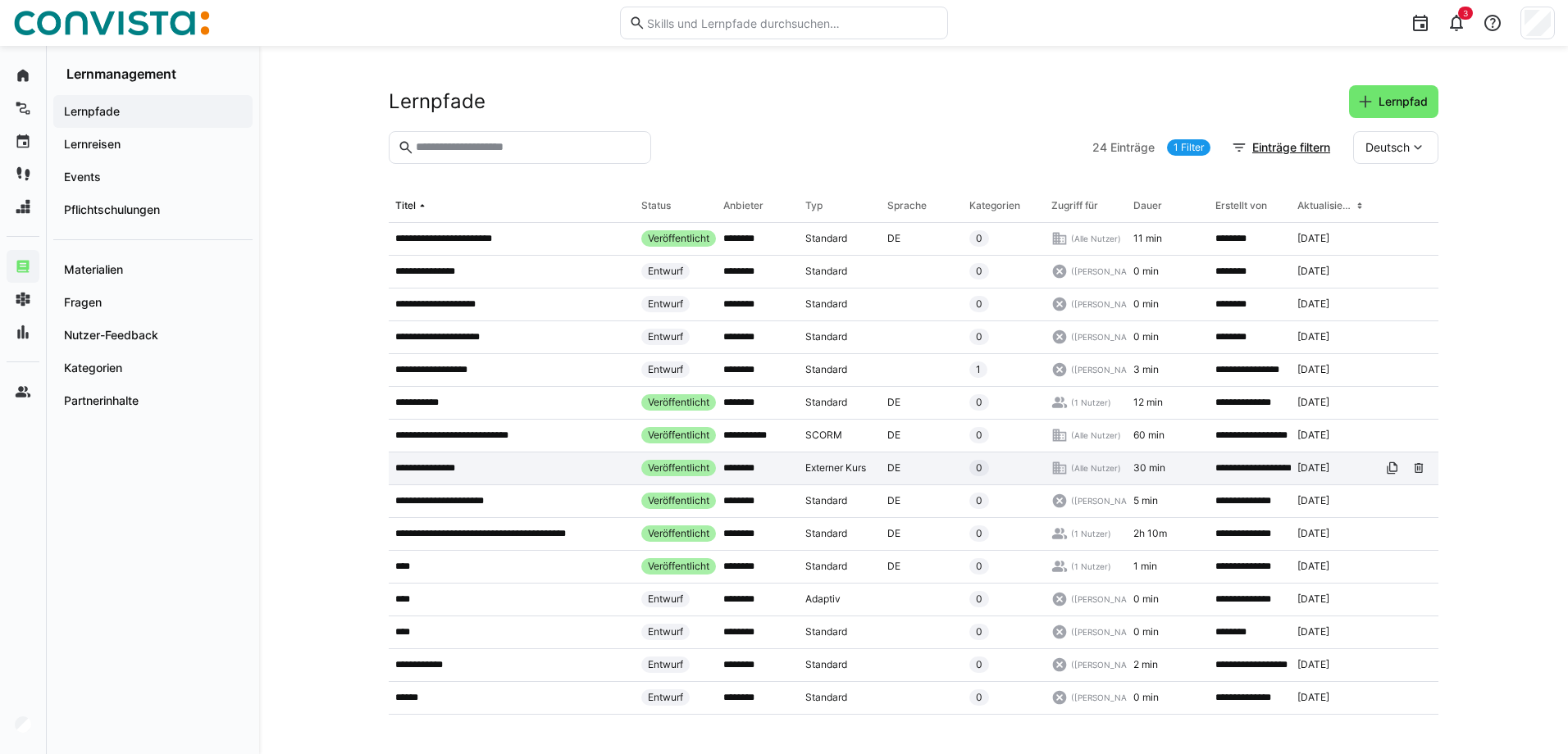
click at [465, 470] on p "**********" at bounding box center [434, 468] width 77 height 14
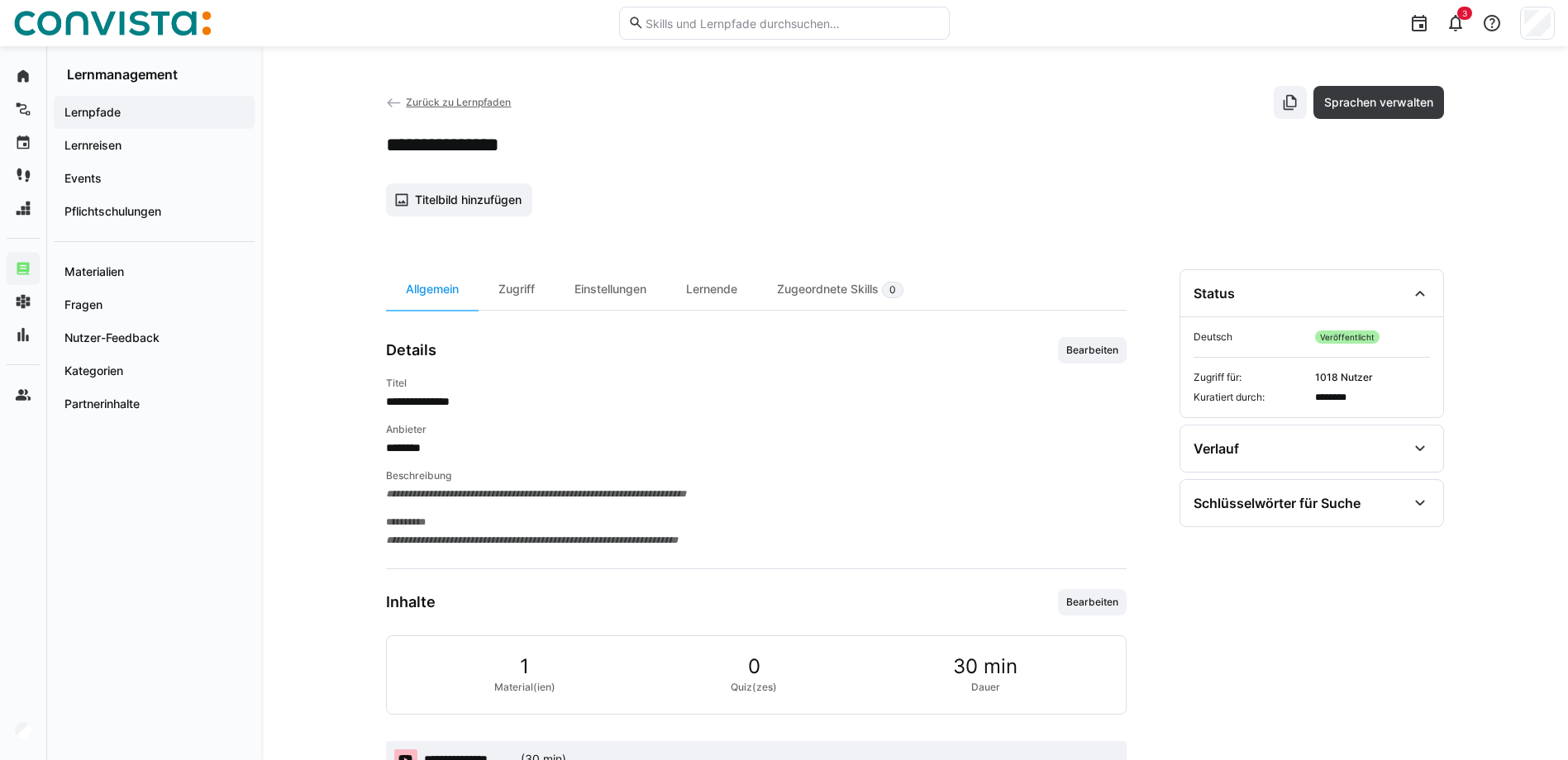
click at [427, 100] on span "Zurück zu Lernpfaden" at bounding box center [459, 103] width 105 height 13
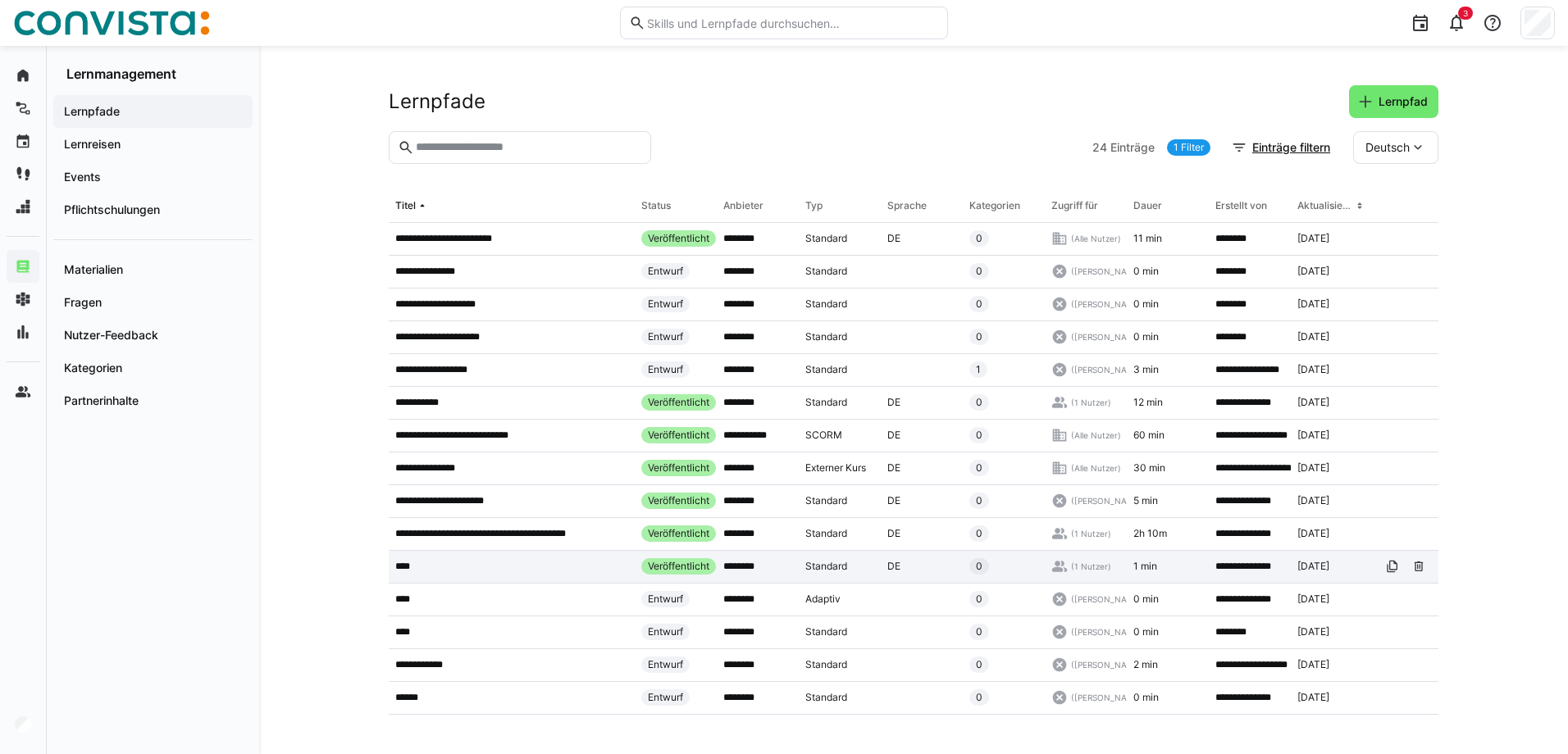
click at [451, 560] on app-table-first-column "****" at bounding box center [512, 567] width 232 height 14
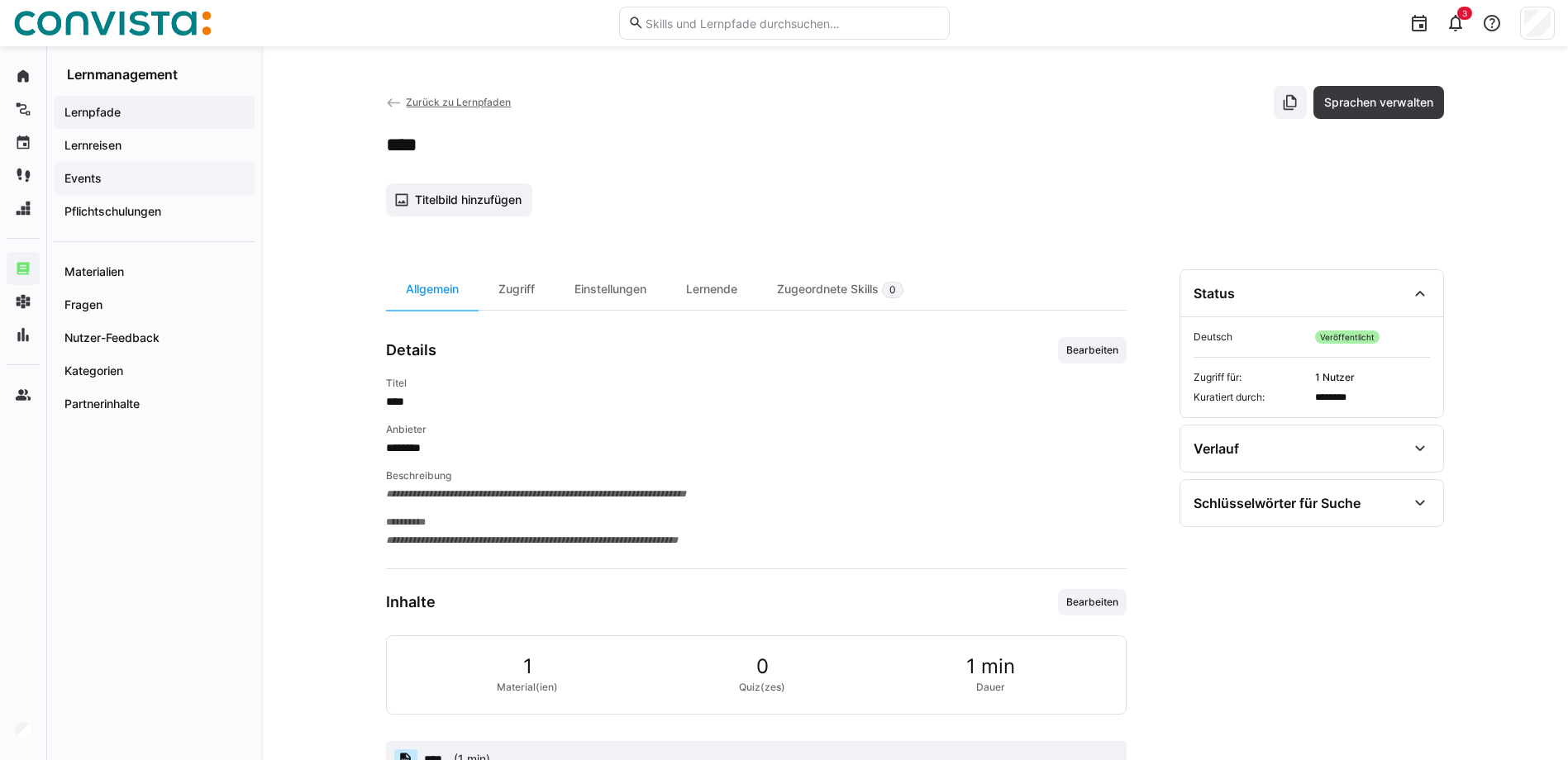
click at [112, 187] on div "Events" at bounding box center [154, 178] width 201 height 33
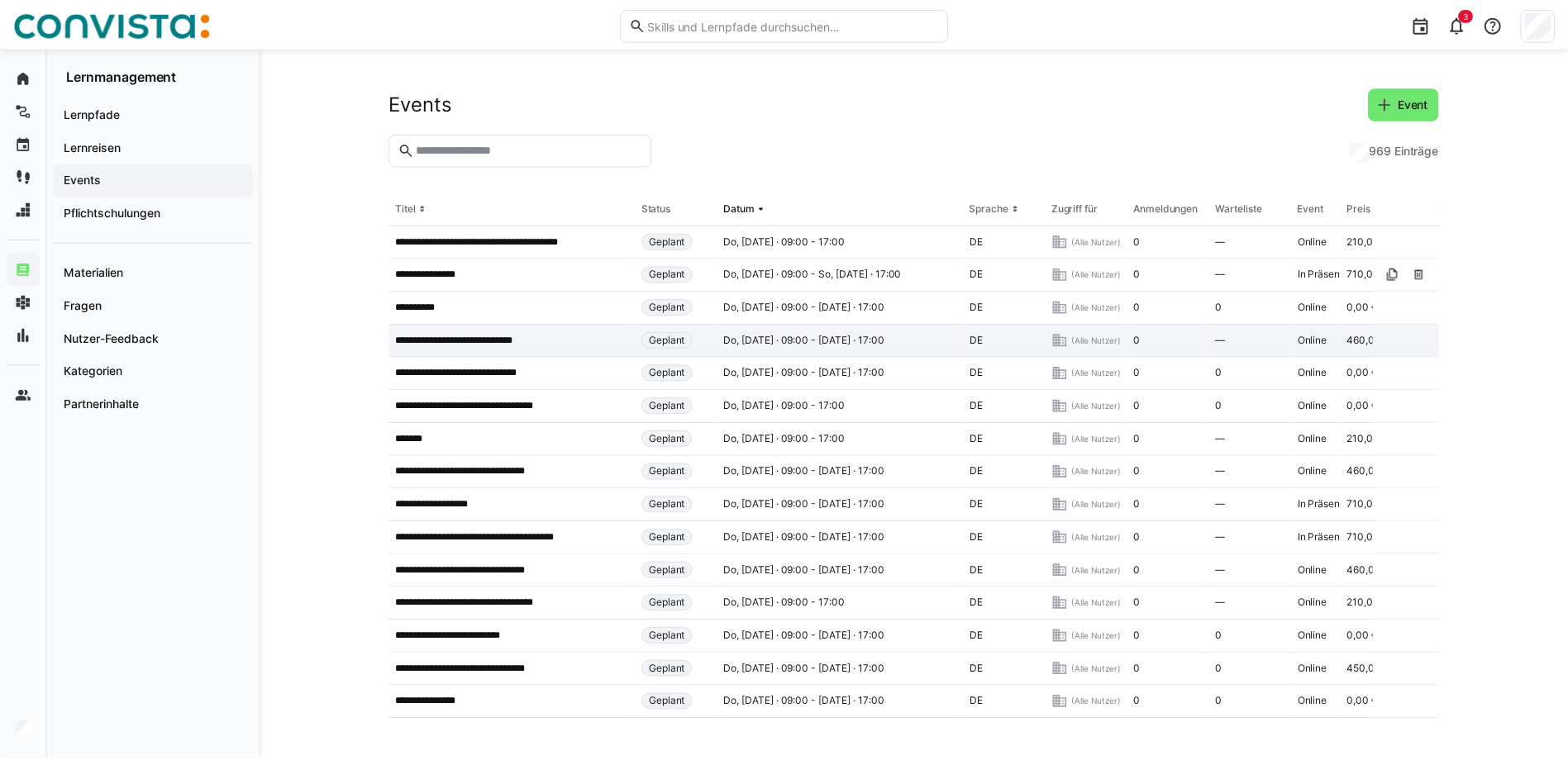
scroll to position [1165, 0]
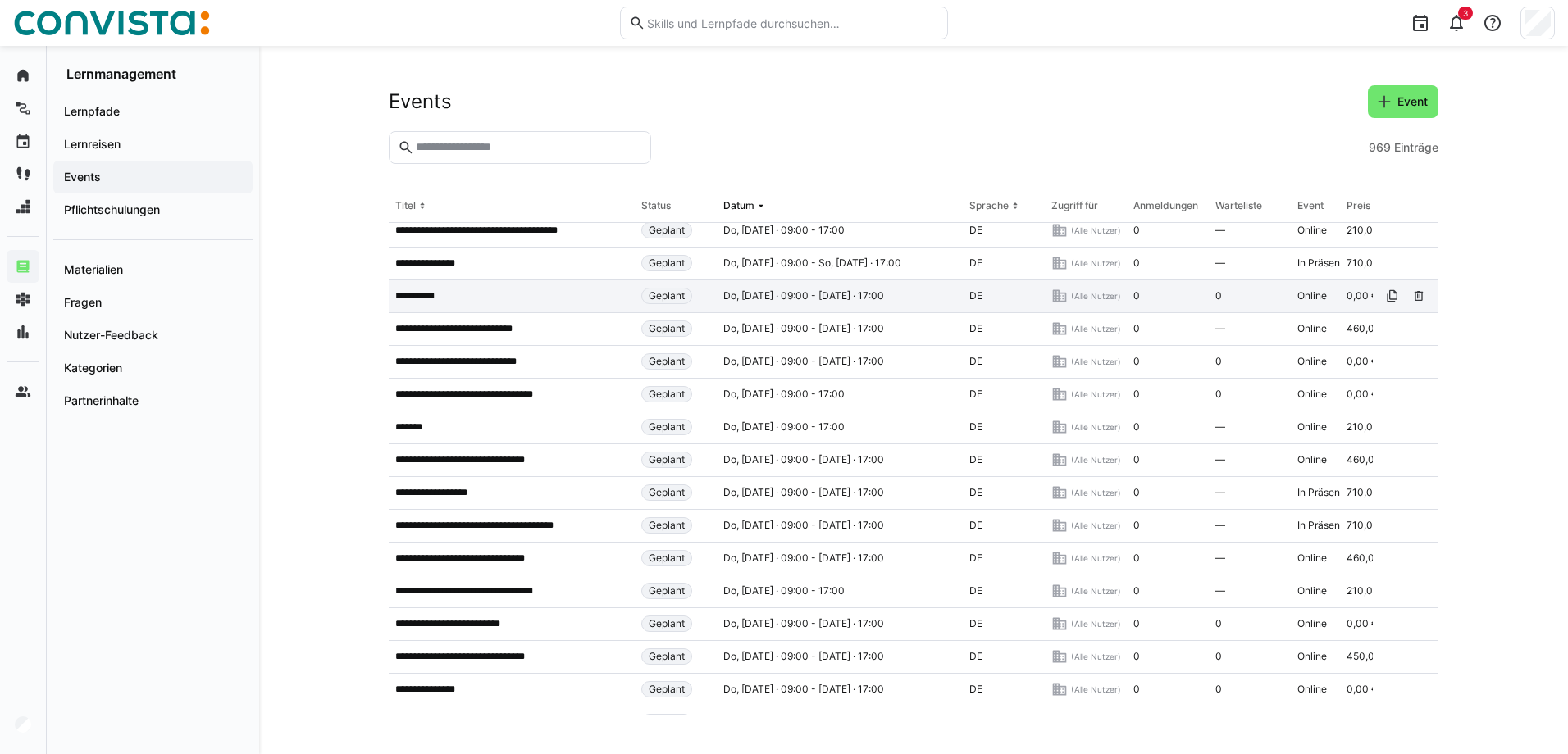
click at [466, 299] on app-table-first-column "**********" at bounding box center [512, 295] width 232 height 14
